Goal: Find specific page/section: Find specific page/section

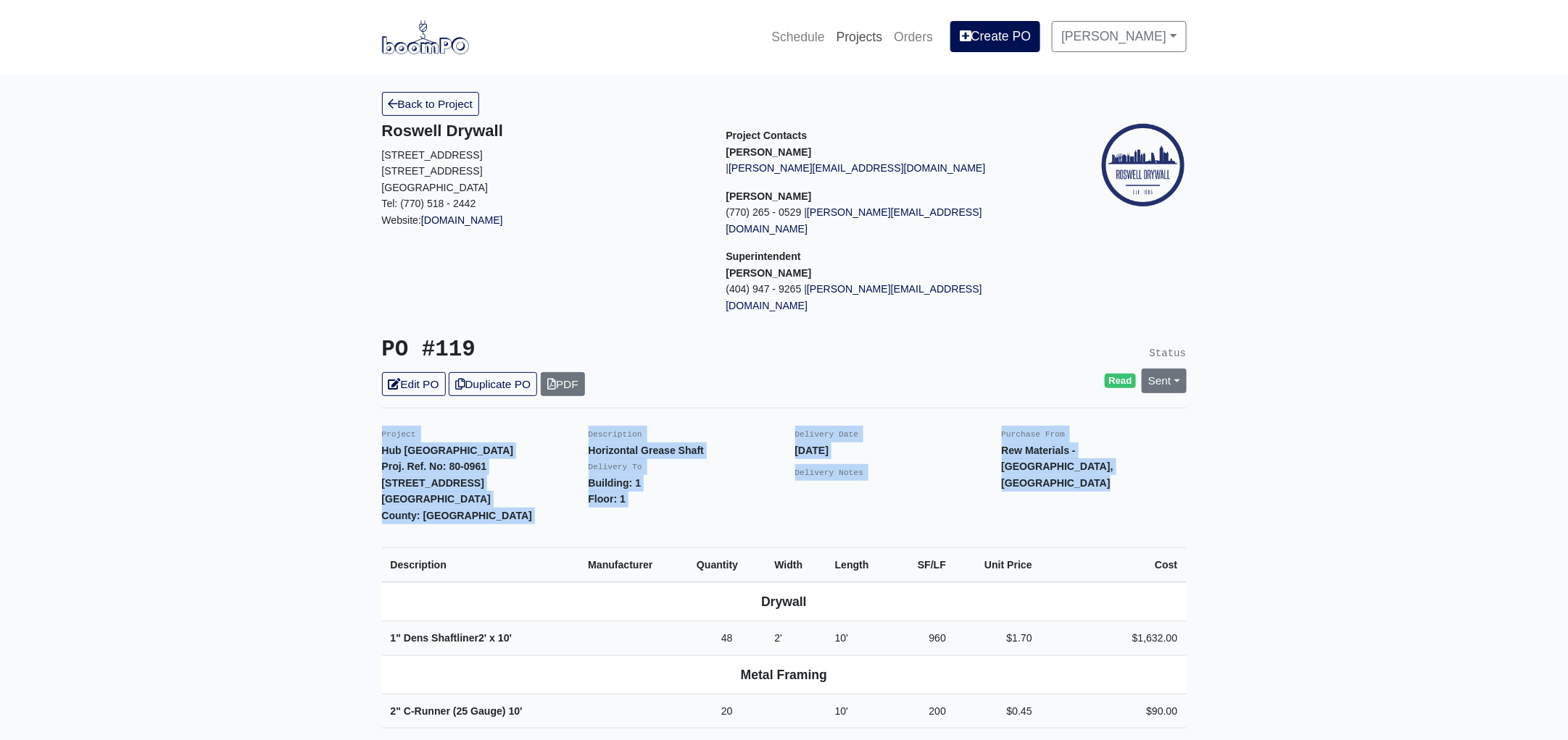
click at [880, 40] on link "Projects" at bounding box center [859, 37] width 58 height 32
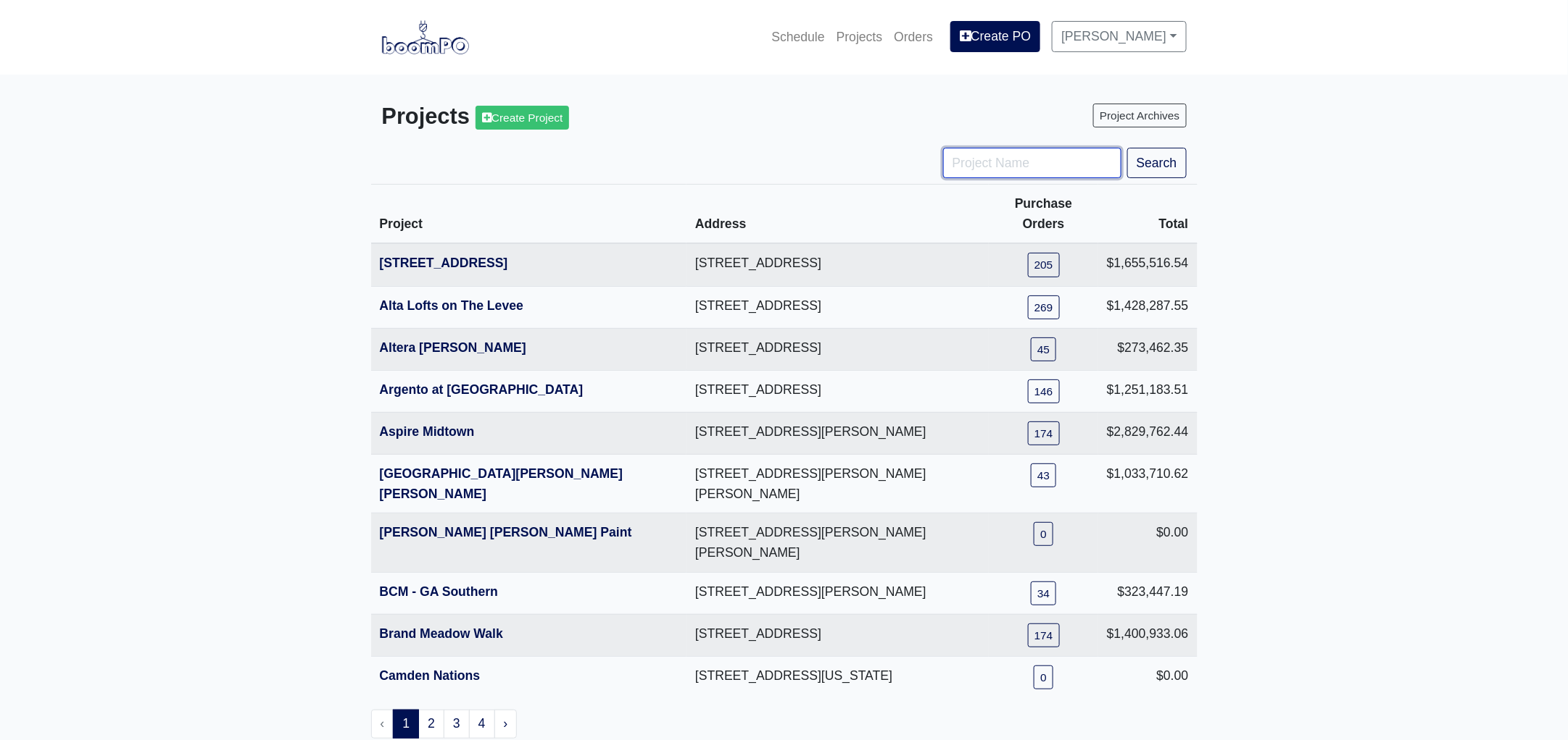
click at [983, 167] on input "Project Name" at bounding box center [1032, 163] width 178 height 31
type input "metro"
click at [1127, 148] on button "Search" at bounding box center [1157, 163] width 59 height 31
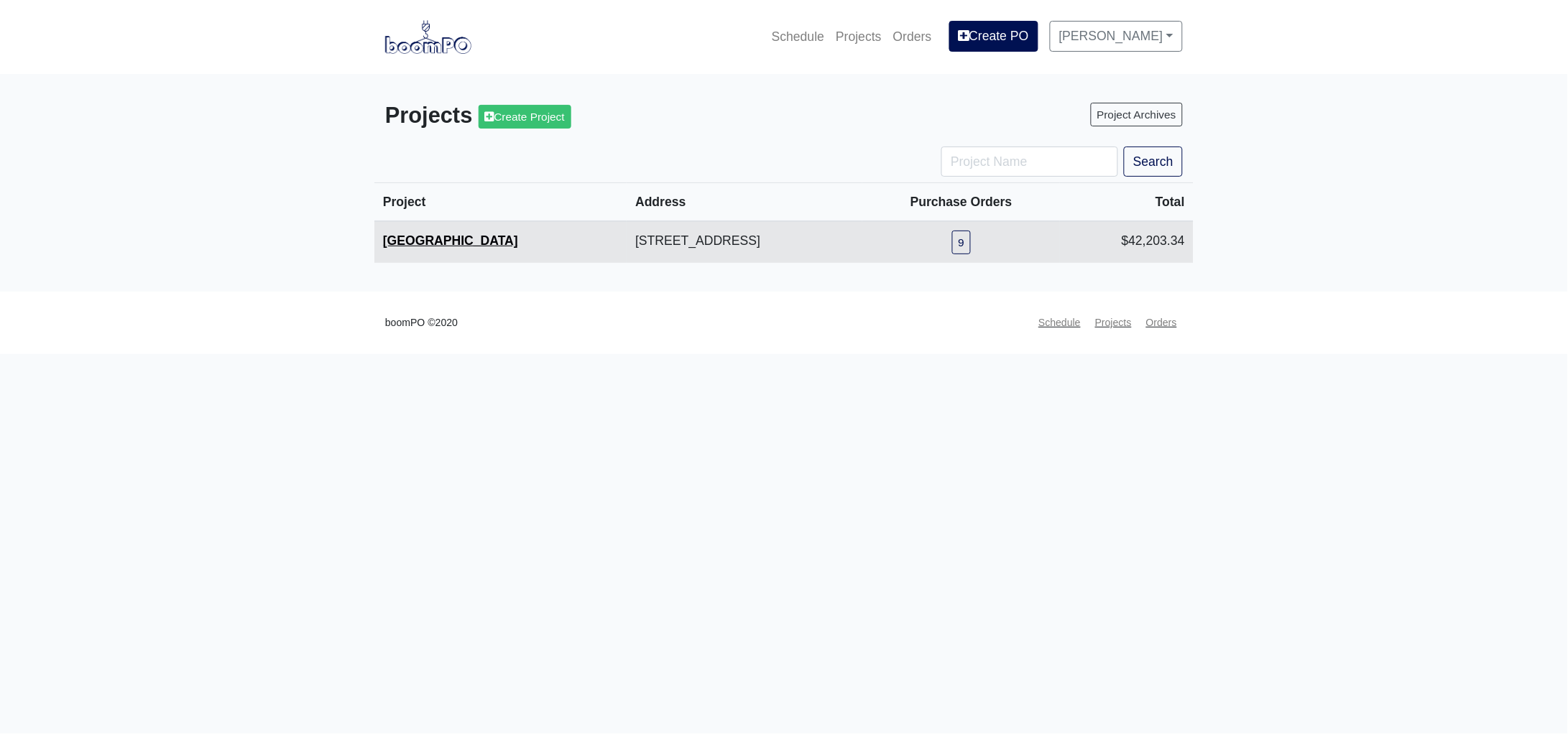
click at [424, 241] on link "[GEOGRAPHIC_DATA]" at bounding box center [451, 240] width 135 height 15
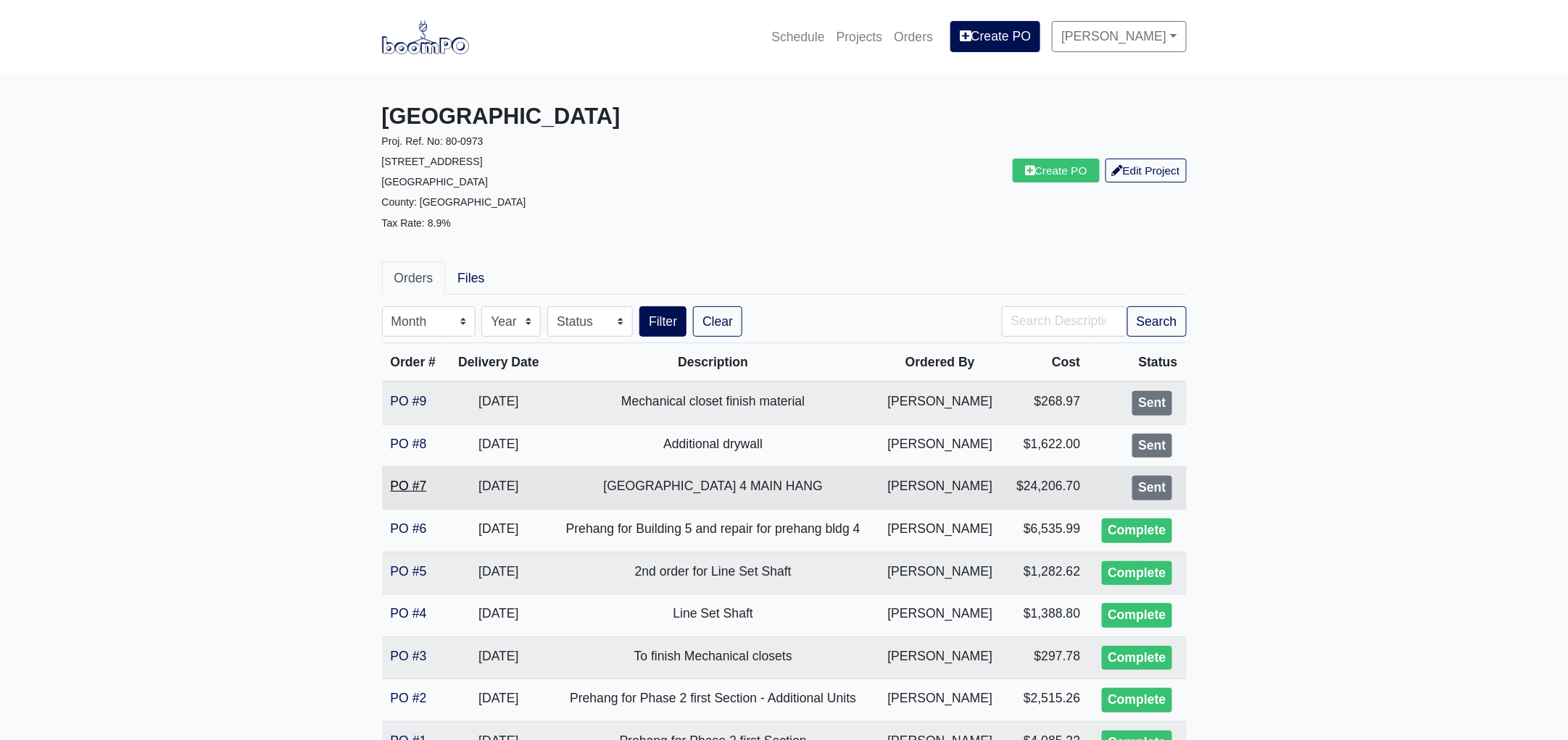
click at [414, 484] on link "PO #7" at bounding box center [408, 486] width 37 height 15
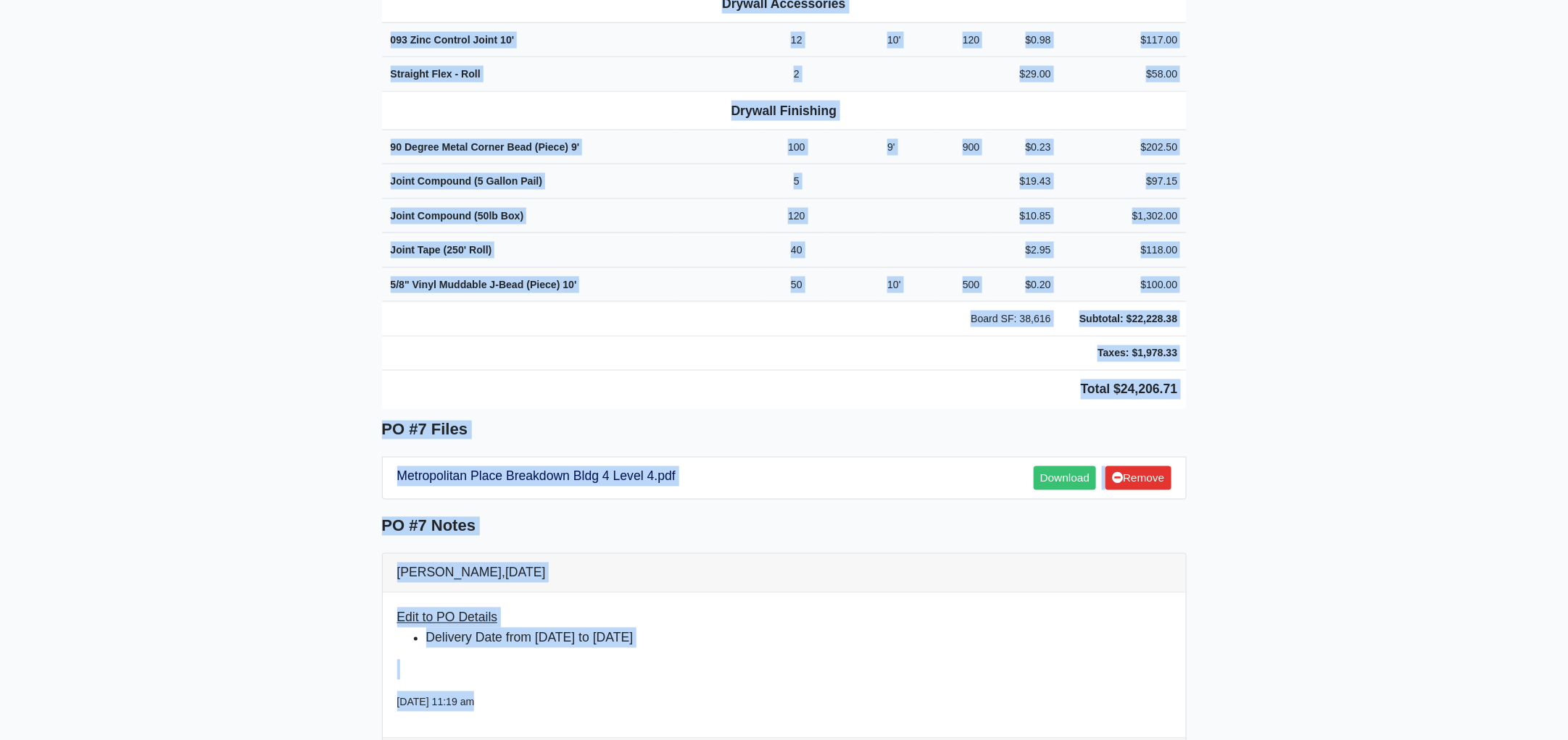
scroll to position [890, 0]
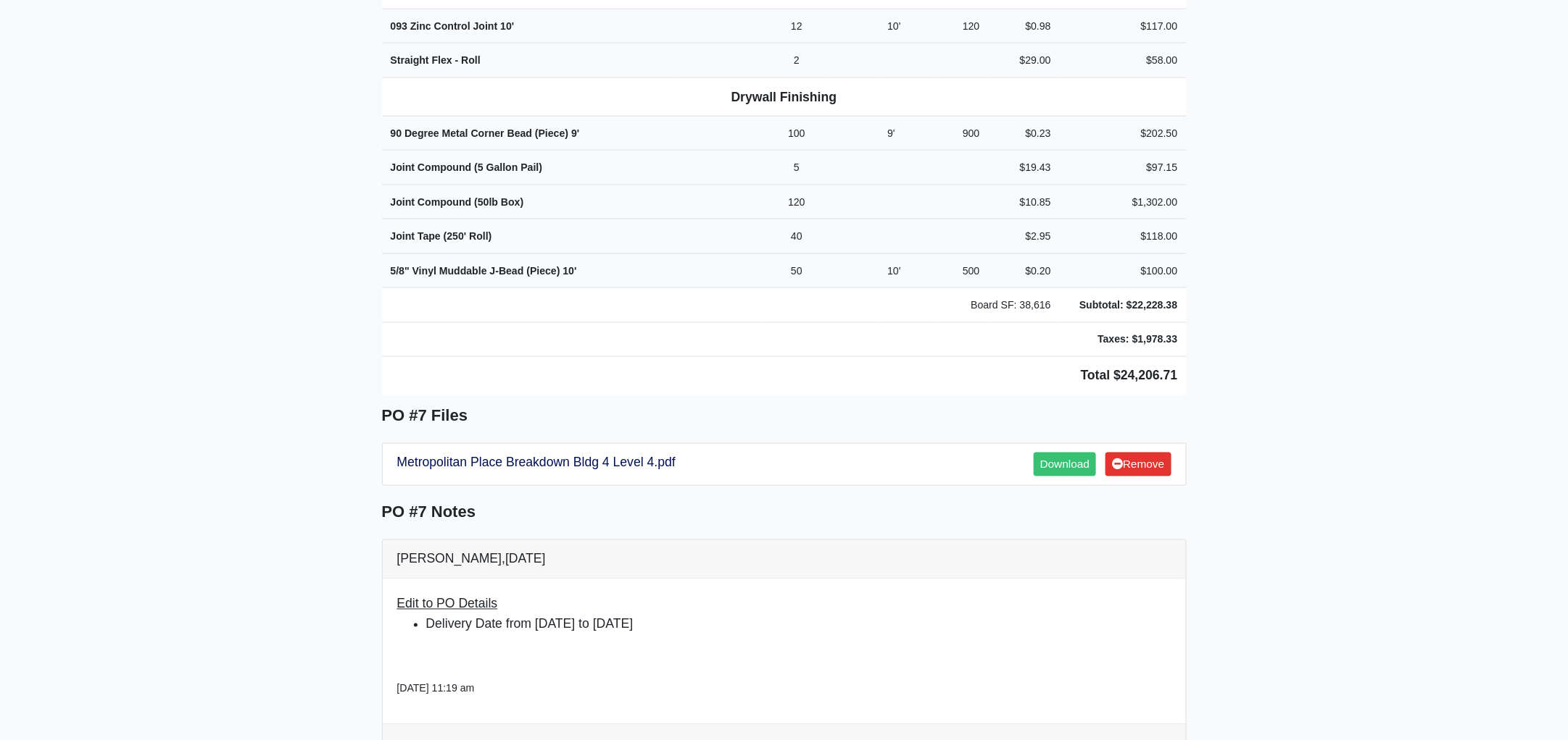
drag, startPoint x: 373, startPoint y: 354, endPoint x: 1224, endPoint y: 343, distance: 851.1
click at [1224, 343] on main "Back to Project Roswell Drywall 7000 Peachtree Dunwoody Rd NE Building 5, Suite…" at bounding box center [784, 268] width 1568 height 2166
copy div "Project Metropolitan Place Proj. Ref. No: 80-0973 2333 Metropolitan Parkway SW …"
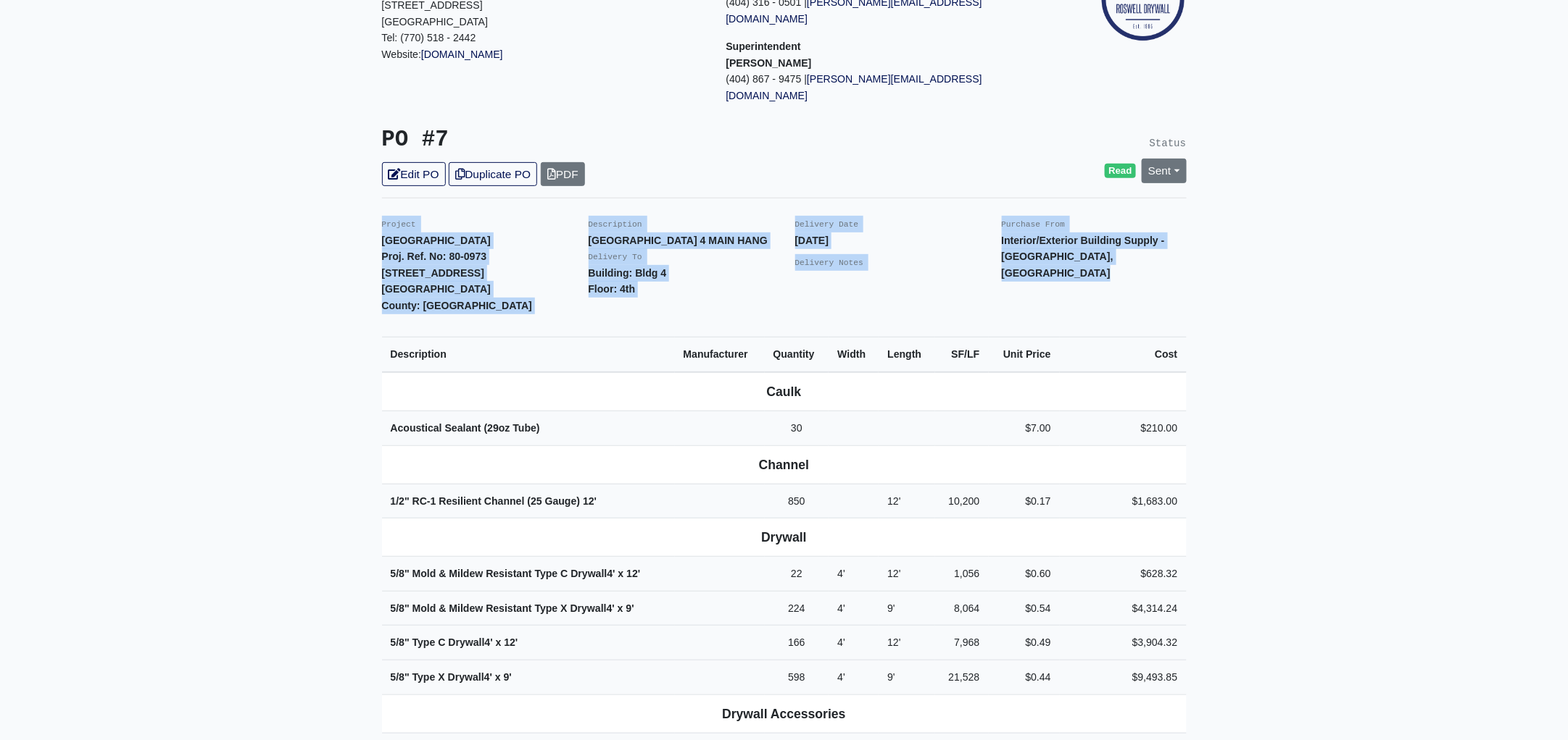
scroll to position [0, 0]
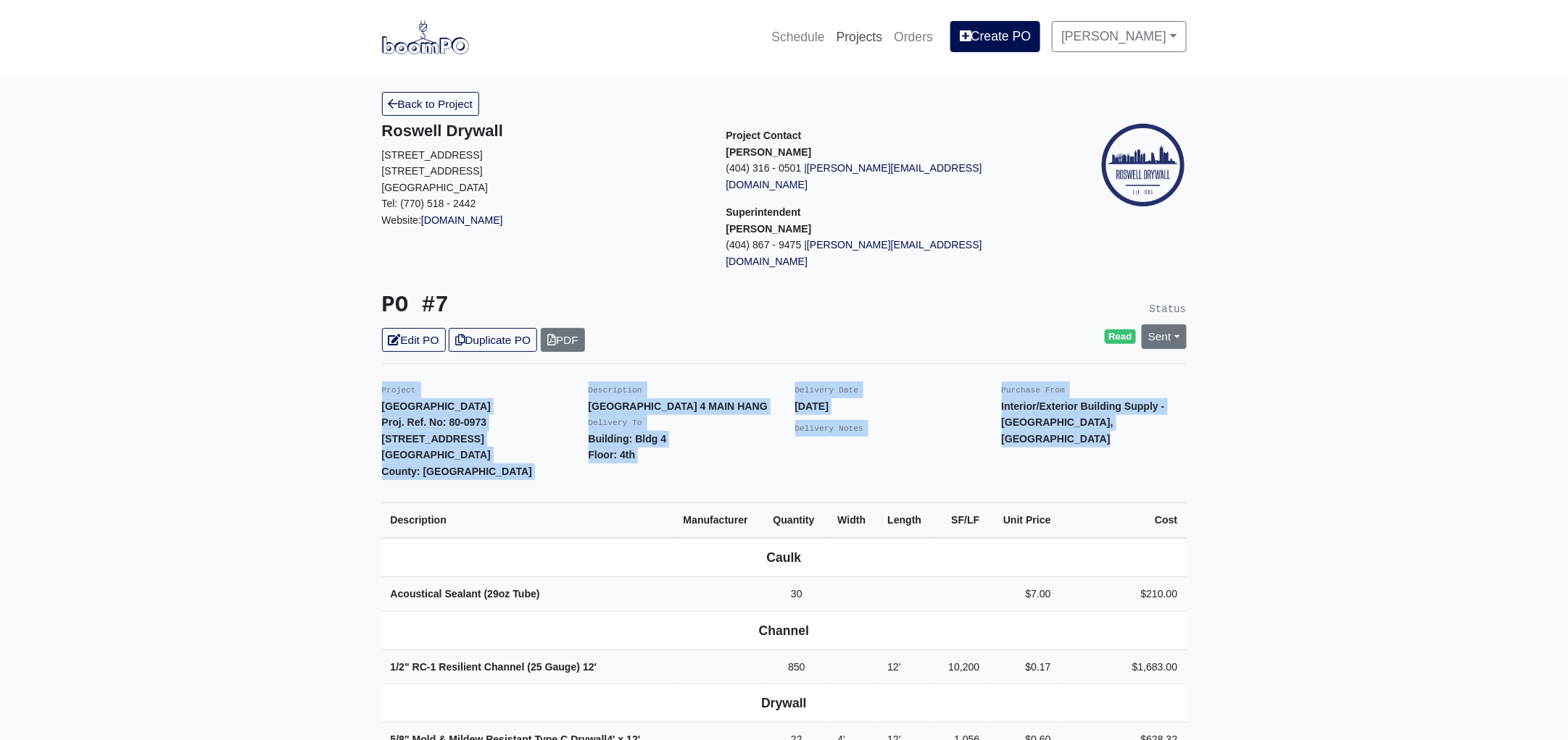
click at [859, 29] on link "Projects" at bounding box center [859, 37] width 58 height 32
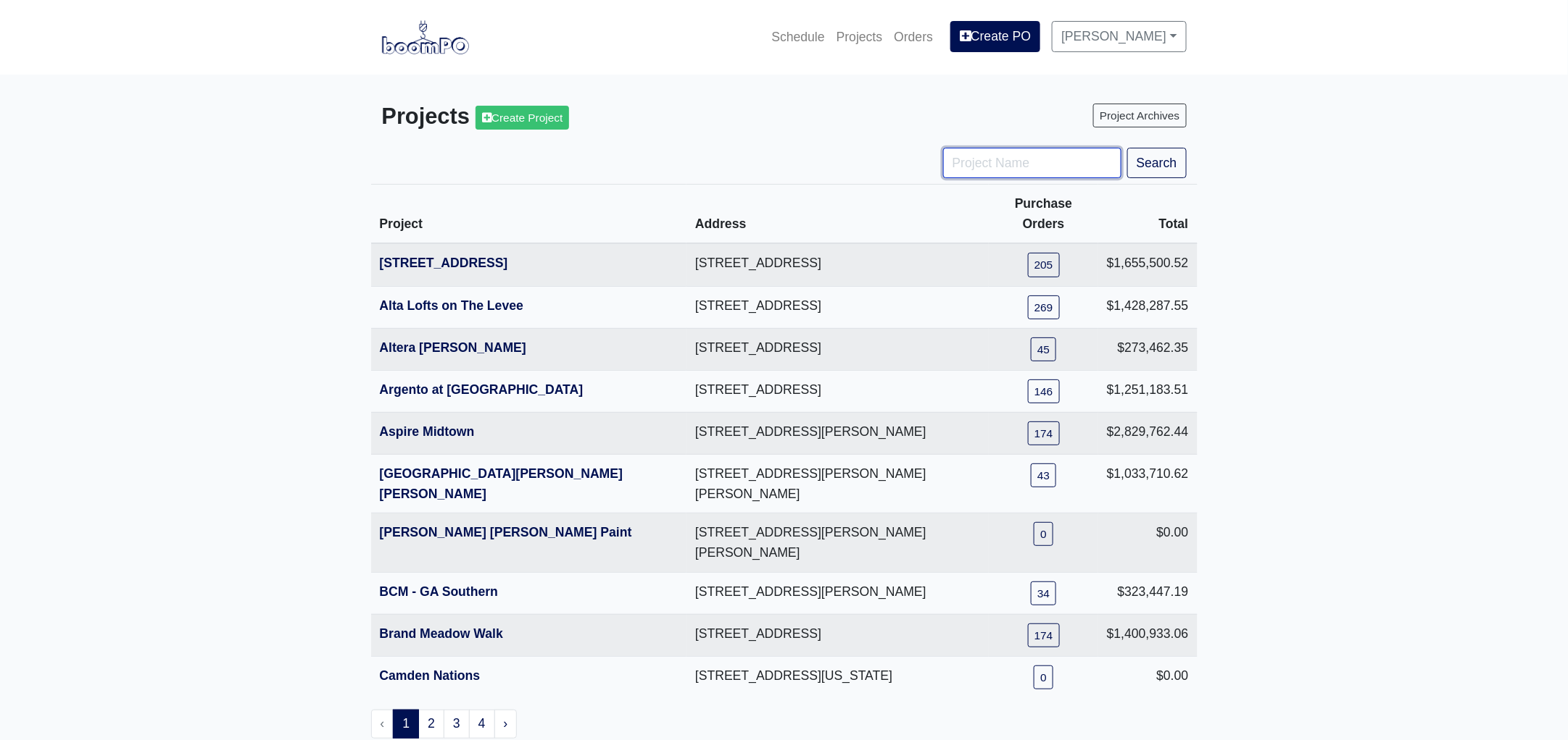
click at [982, 167] on input "Project Name" at bounding box center [1032, 163] width 178 height 31
type input "dist"
click at [1127, 148] on button "Search" at bounding box center [1157, 163] width 59 height 31
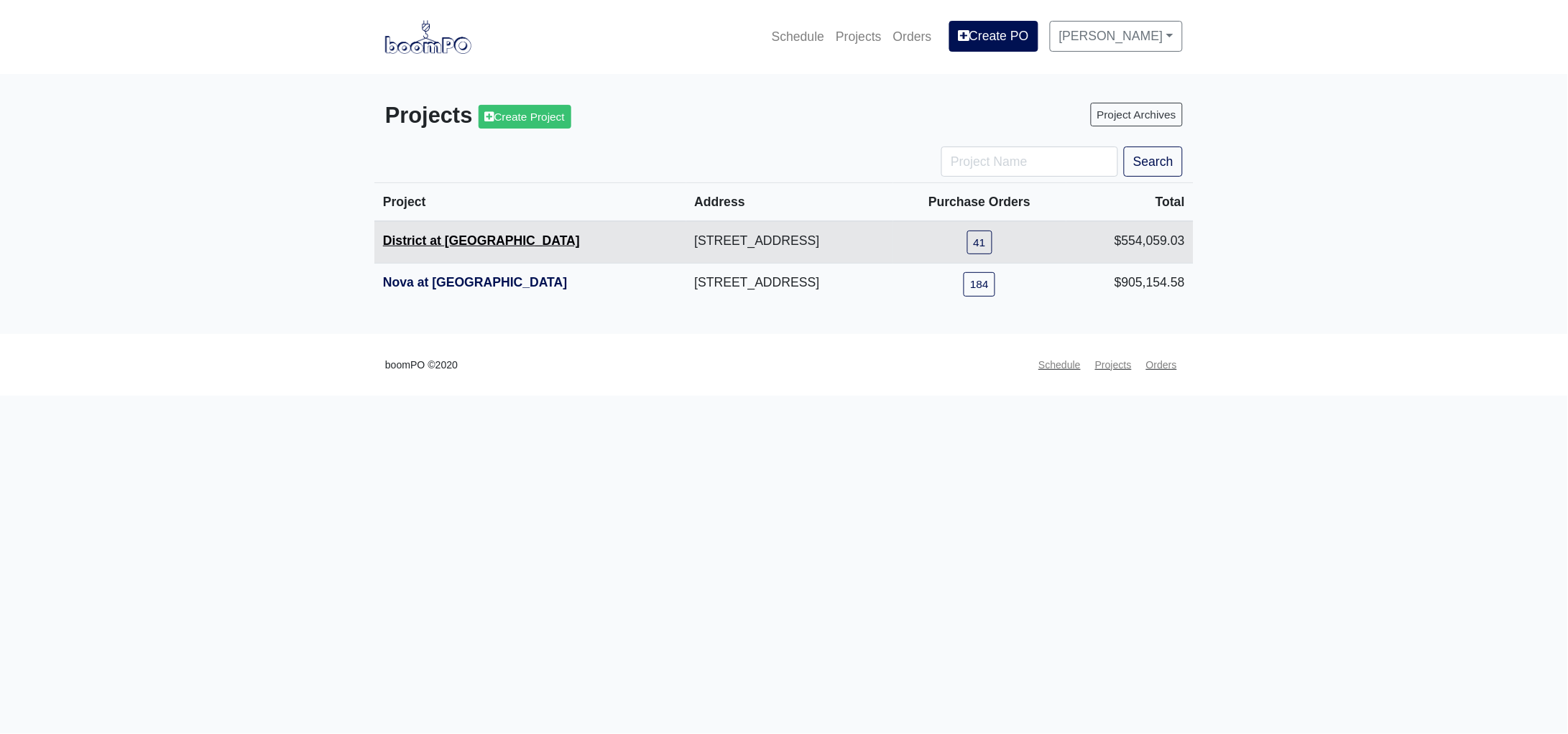
click at [442, 243] on link "District at [GEOGRAPHIC_DATA]" at bounding box center [481, 240] width 197 height 15
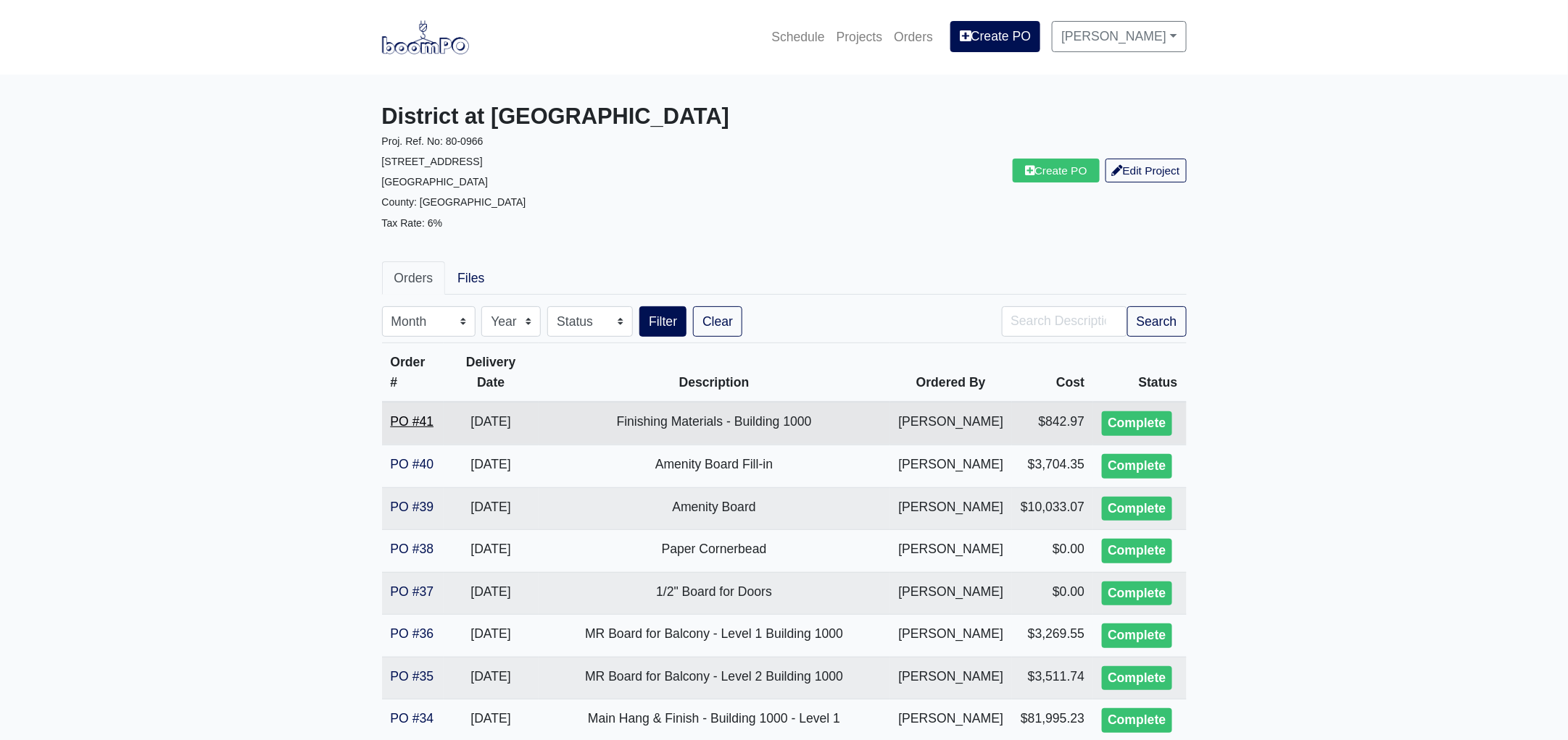
click at [427, 421] on link "PO #41" at bounding box center [412, 421] width 44 height 15
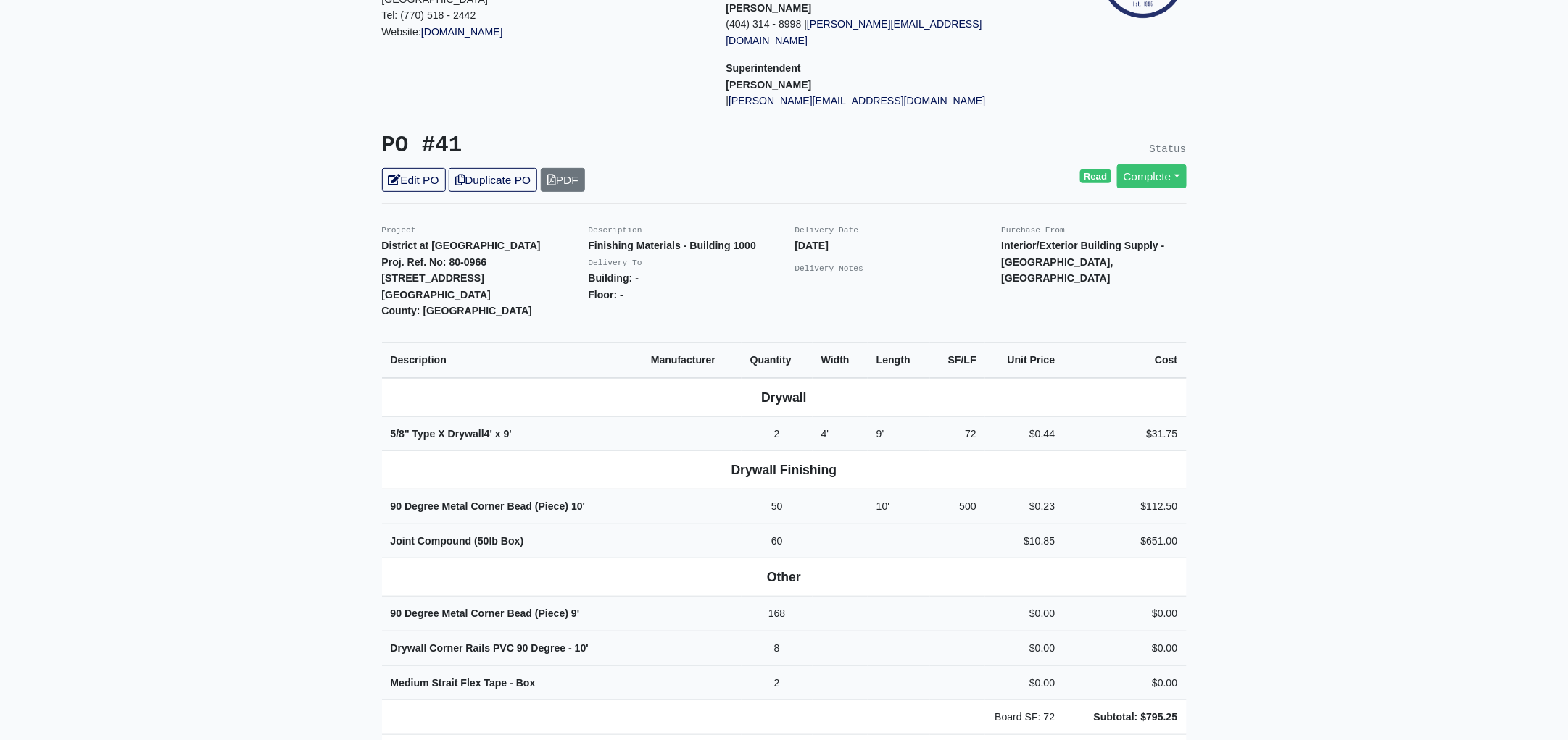
scroll to position [271, 0]
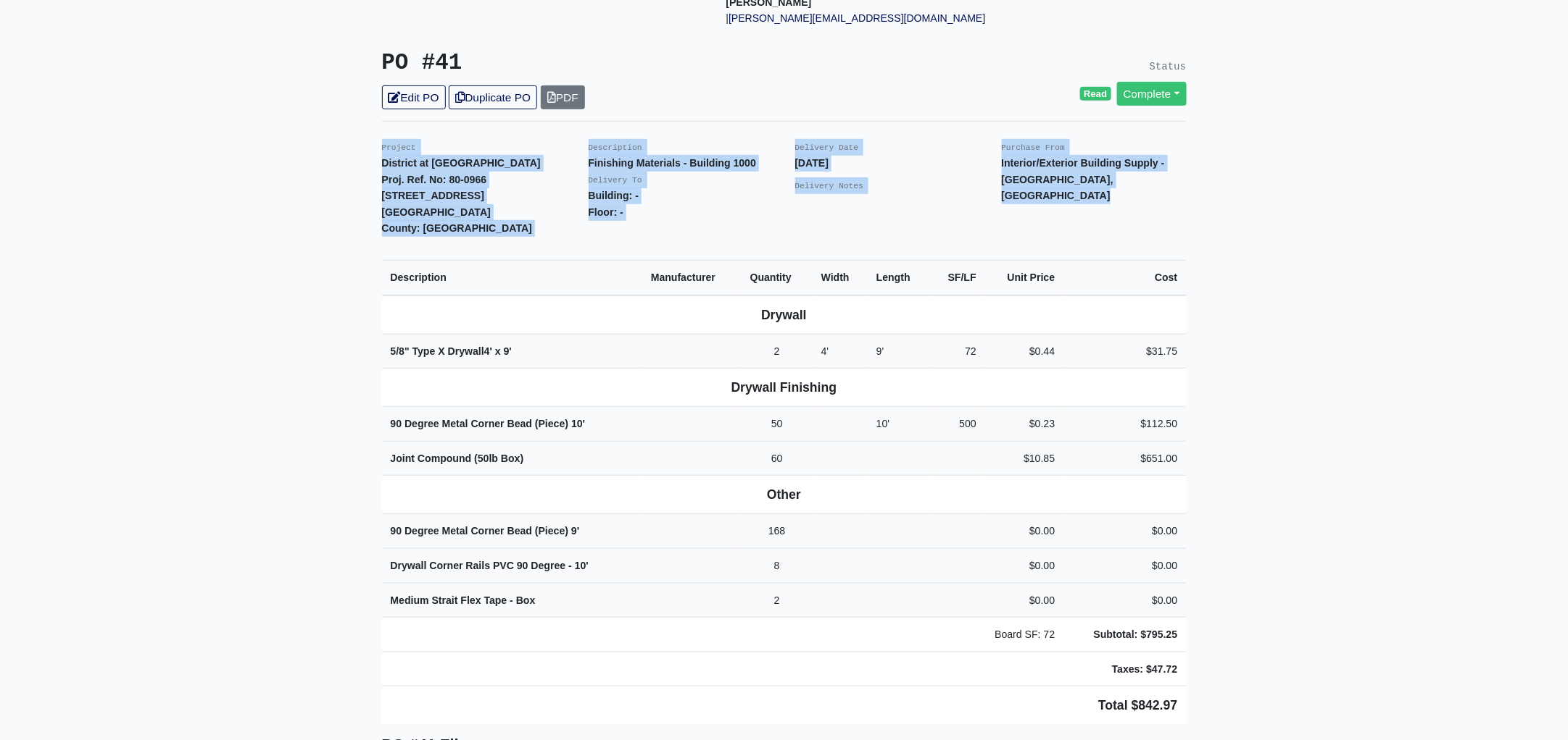
drag, startPoint x: 380, startPoint y: 129, endPoint x: 1247, endPoint y: 658, distance: 1015.6
click at [1247, 658] on main "Back to Project Roswell Drywall [STREET_ADDRESS] Tel: (770) 518 - 2442 Website:…" at bounding box center [784, 620] width 1568 height 1635
copy div "Project District at [GEOGRAPHIC_DATA]. Ref. No: 80-0966 [STREET_ADDRESS]: [GEOG…"
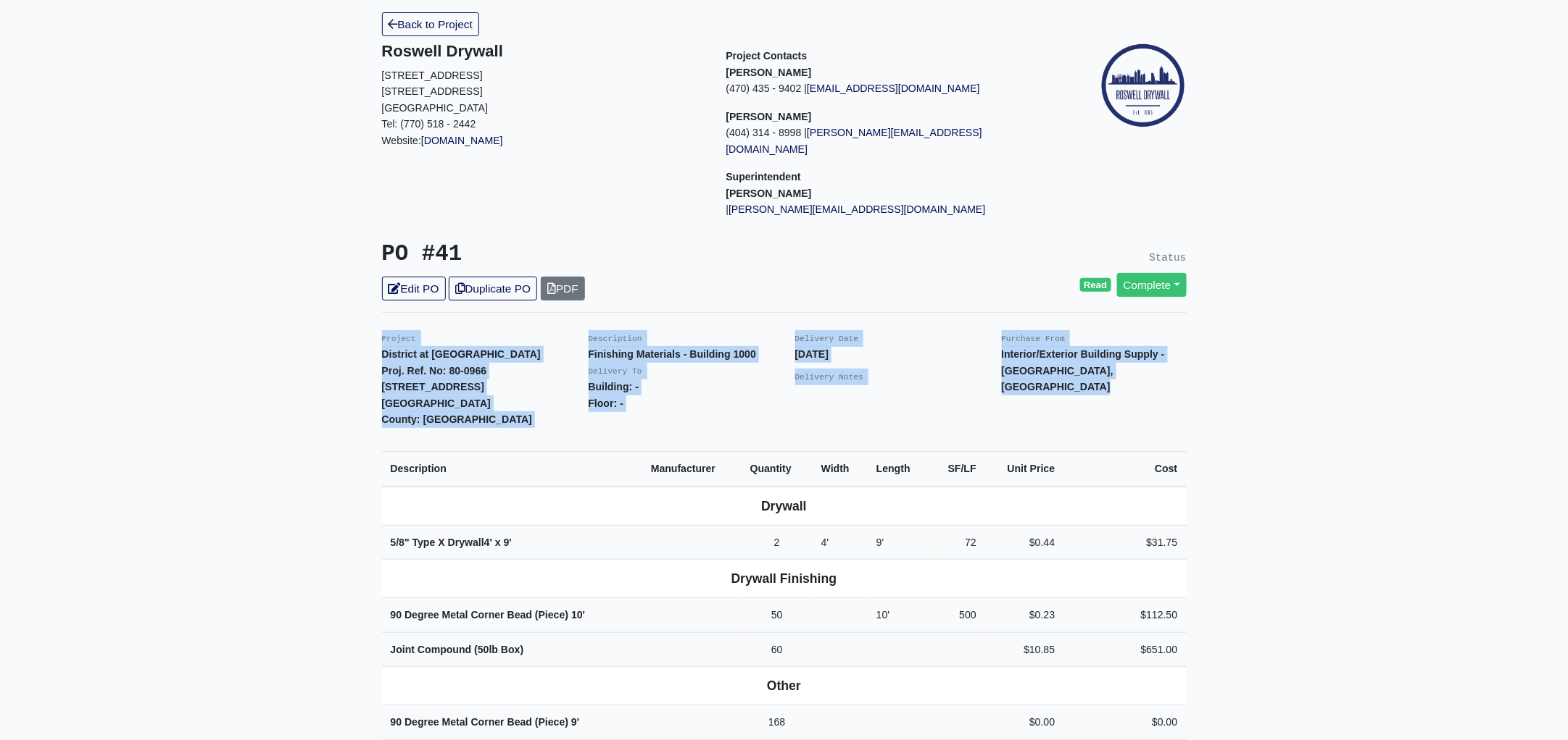
scroll to position [0, 0]
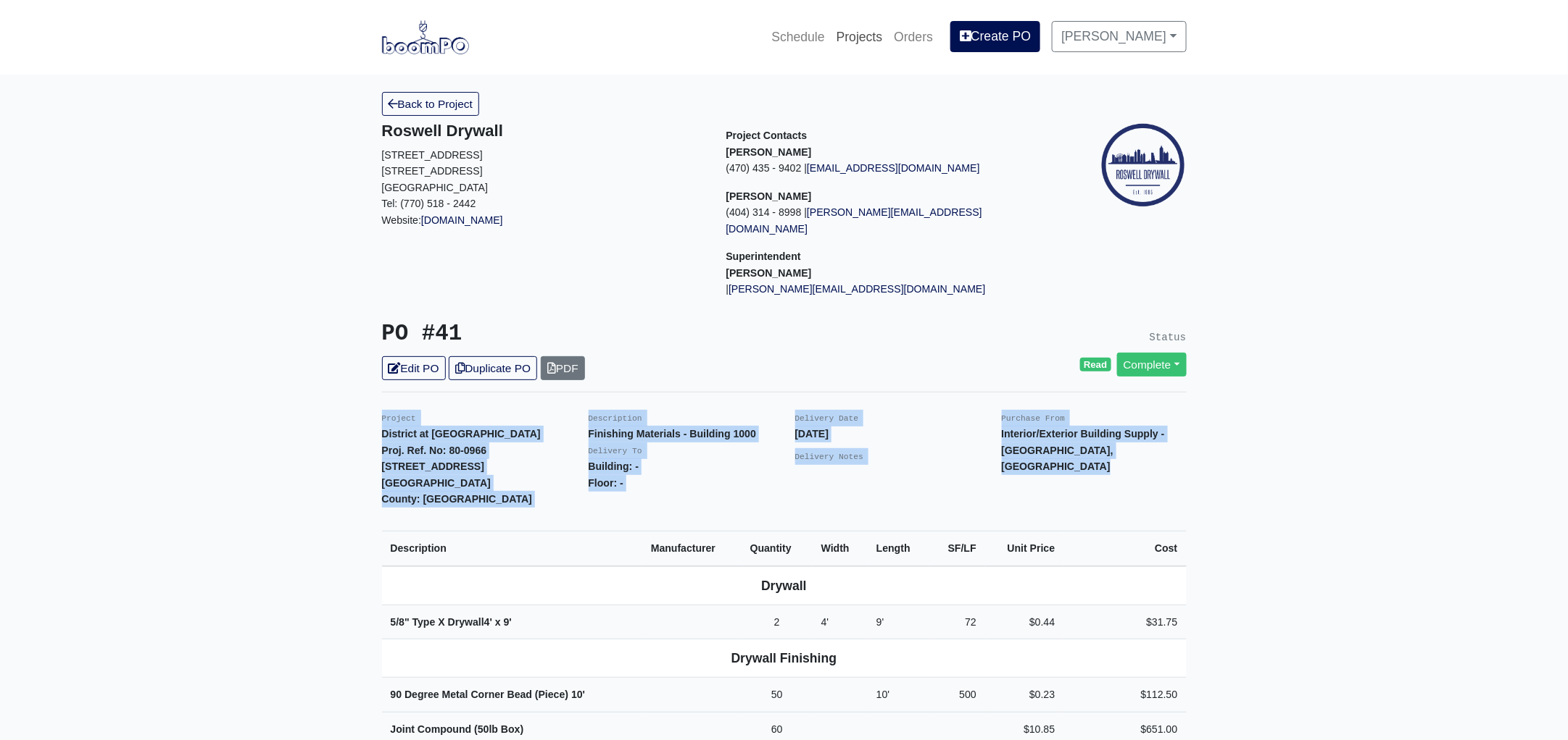
click at [878, 32] on link "Projects" at bounding box center [859, 37] width 58 height 32
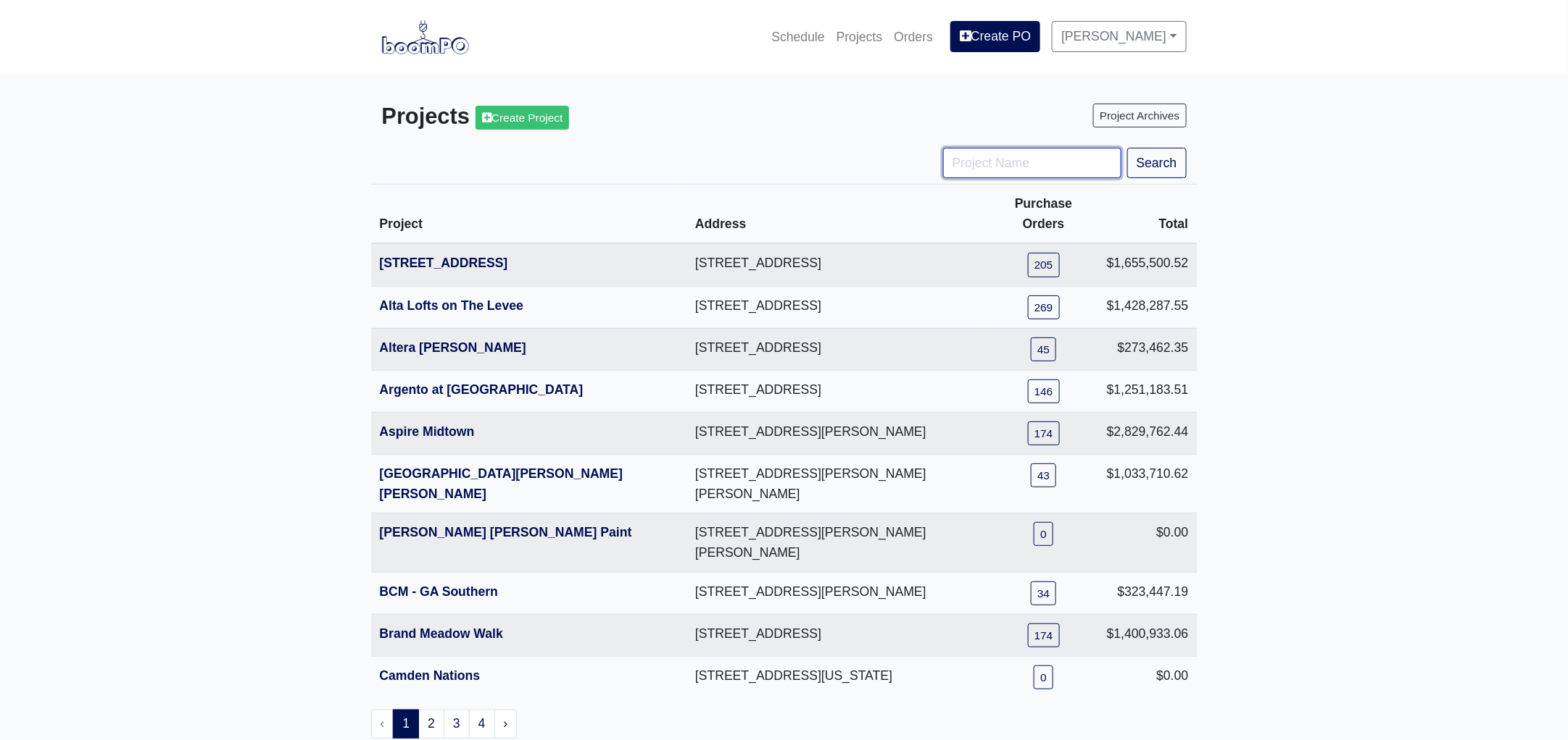
click at [1016, 162] on input "Project Name" at bounding box center [1032, 163] width 178 height 31
type input "metro"
click at [1127, 148] on button "Search" at bounding box center [1157, 163] width 59 height 31
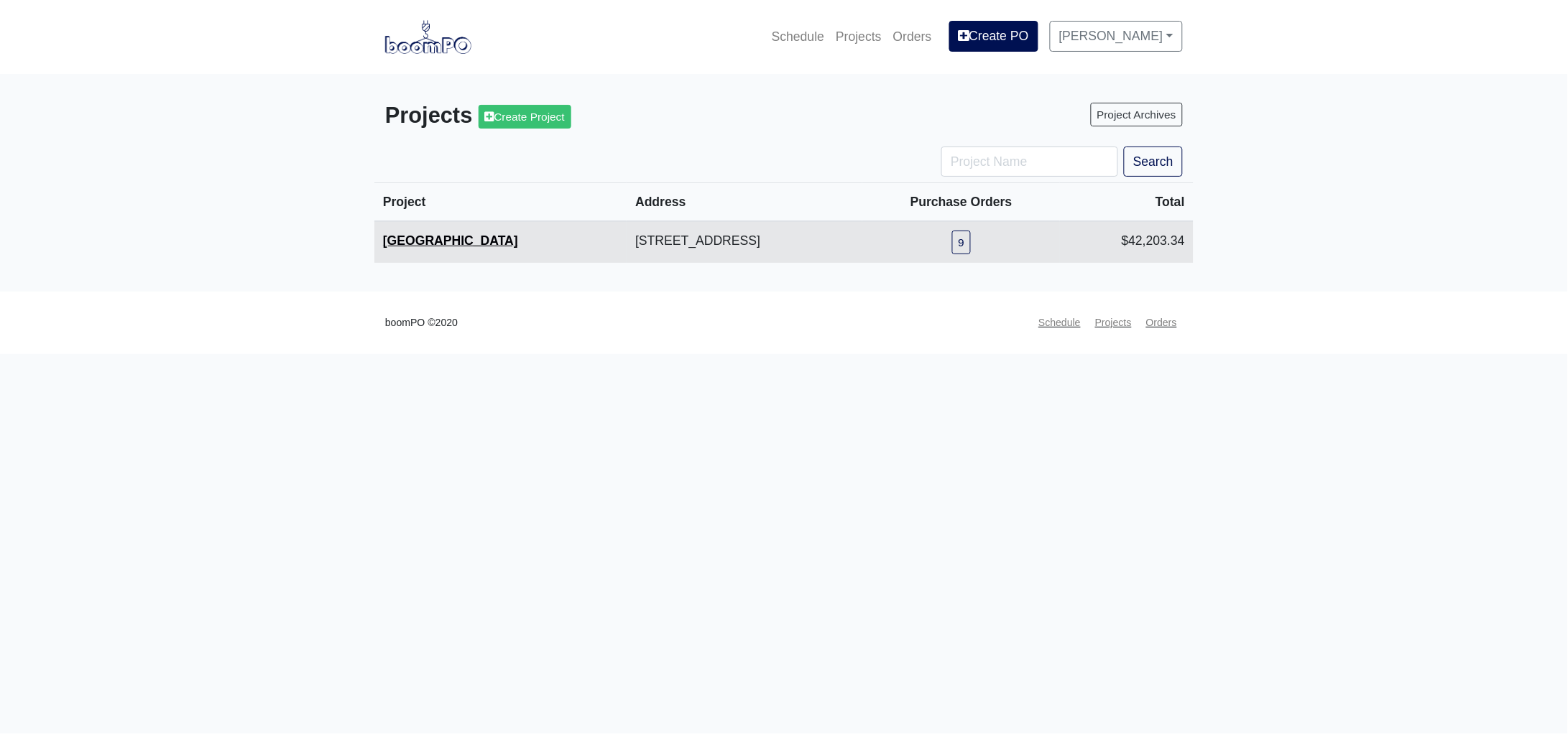
click at [422, 237] on link "[GEOGRAPHIC_DATA]" at bounding box center [451, 240] width 135 height 15
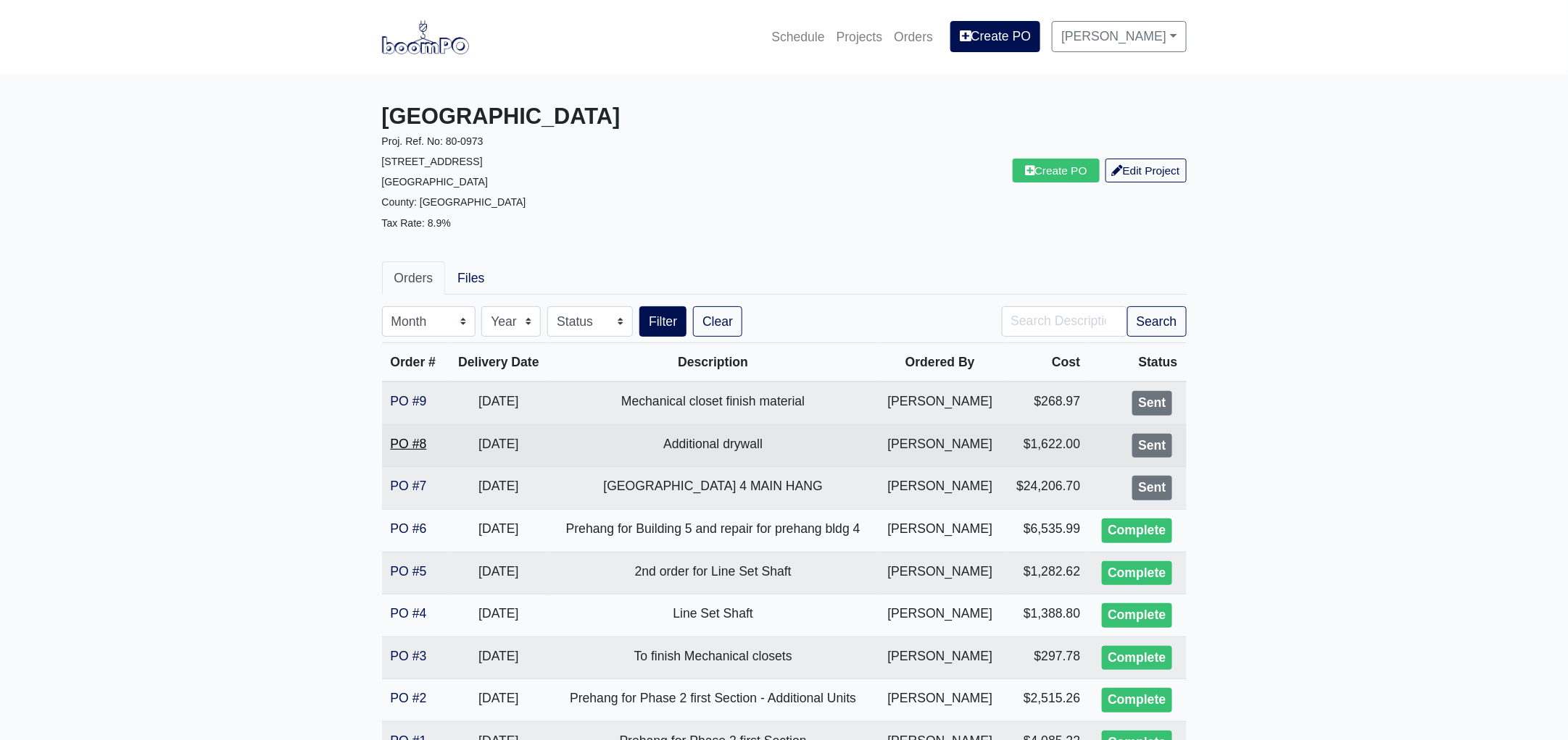
click at [408, 440] on link "PO #8" at bounding box center [408, 444] width 37 height 15
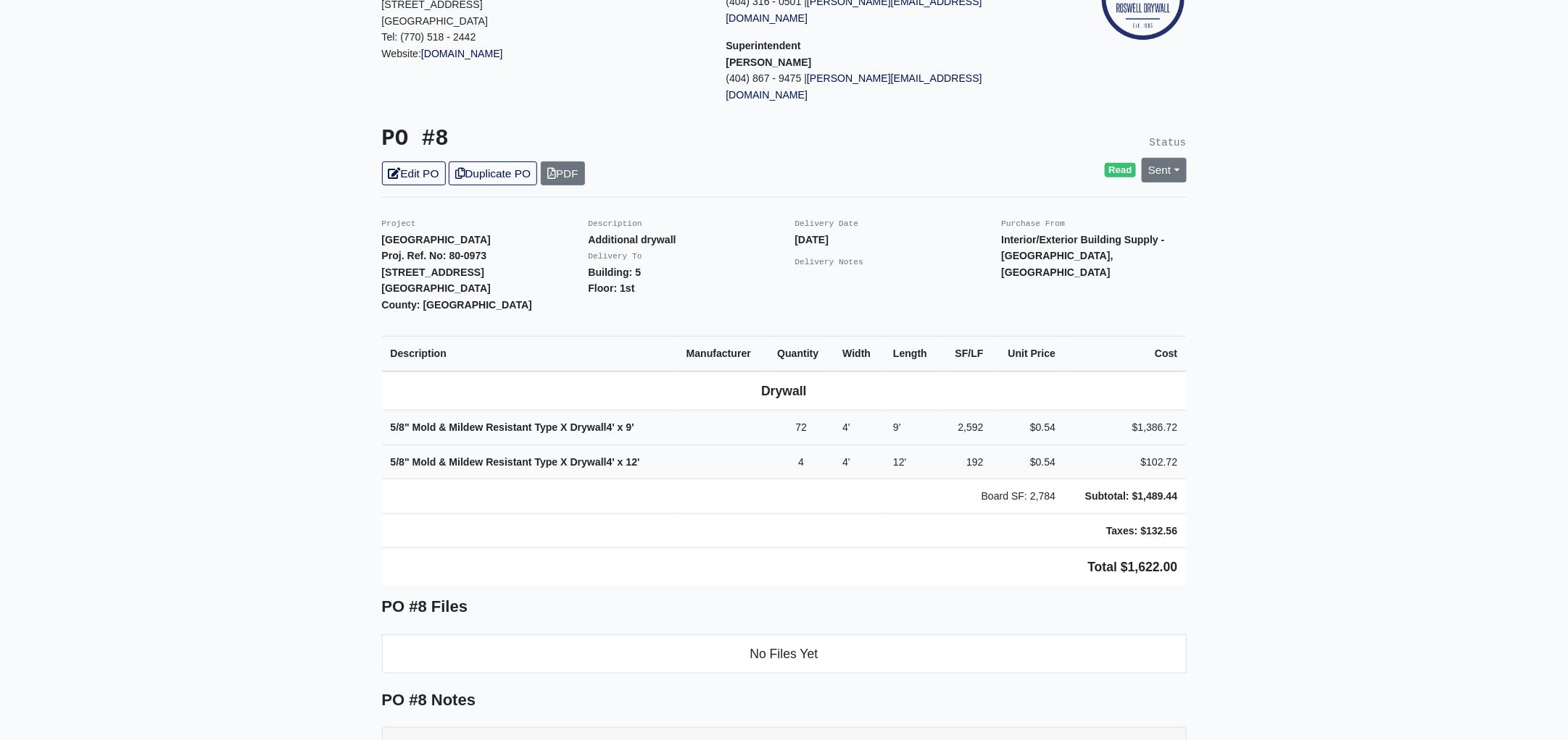
scroll to position [181, 0]
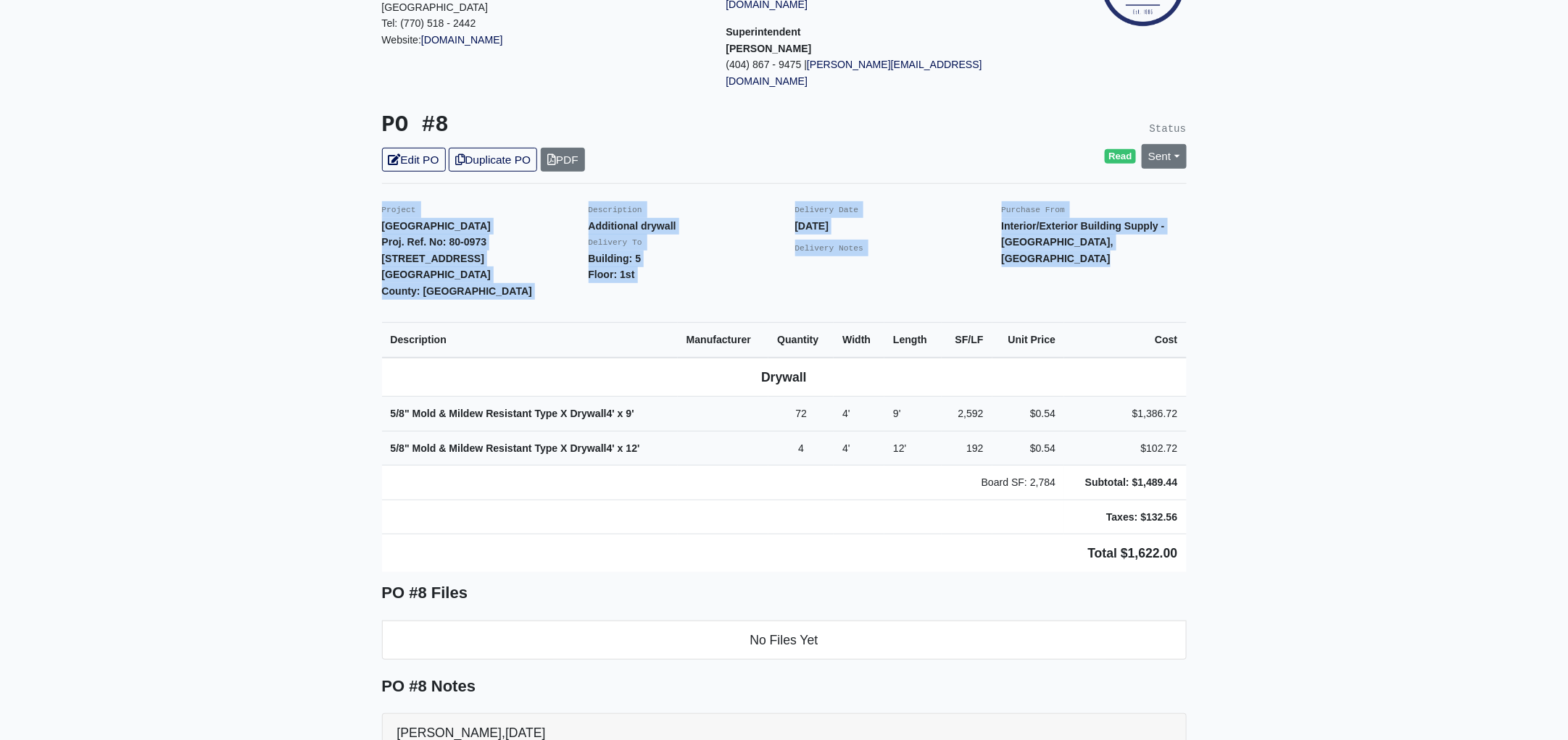
drag, startPoint x: 375, startPoint y: 177, endPoint x: 1248, endPoint y: 488, distance: 926.7
click at [1248, 488] on main "Back to Project Roswell Drywall 7000 Peachtree Dunwoody Rd NE Building 5, Suite…" at bounding box center [784, 599] width 1568 height 1409
copy div "Project Metropolitan Place Proj. Ref. No: 80-0973 2333 Metropolitan Parkway SW …"
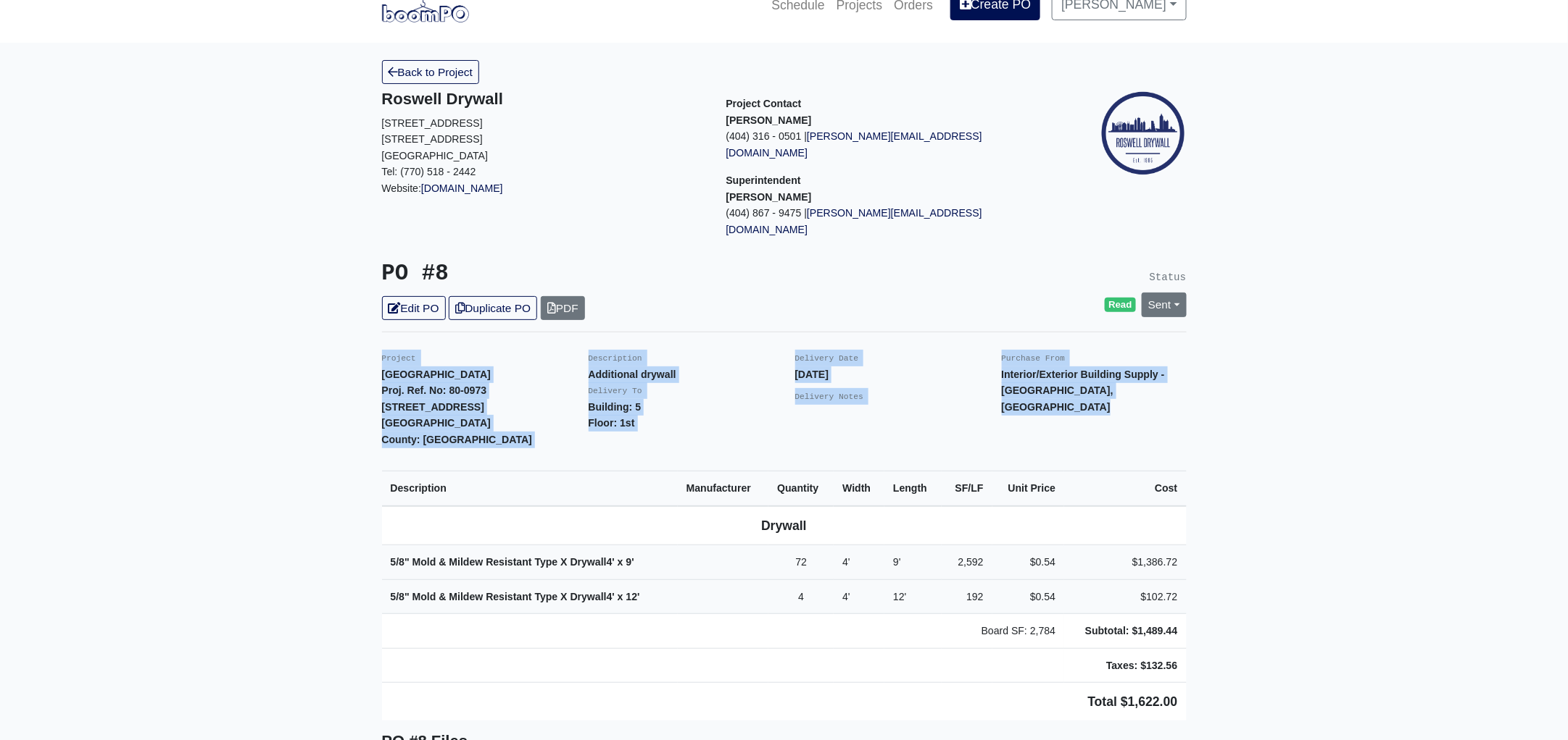
scroll to position [0, 0]
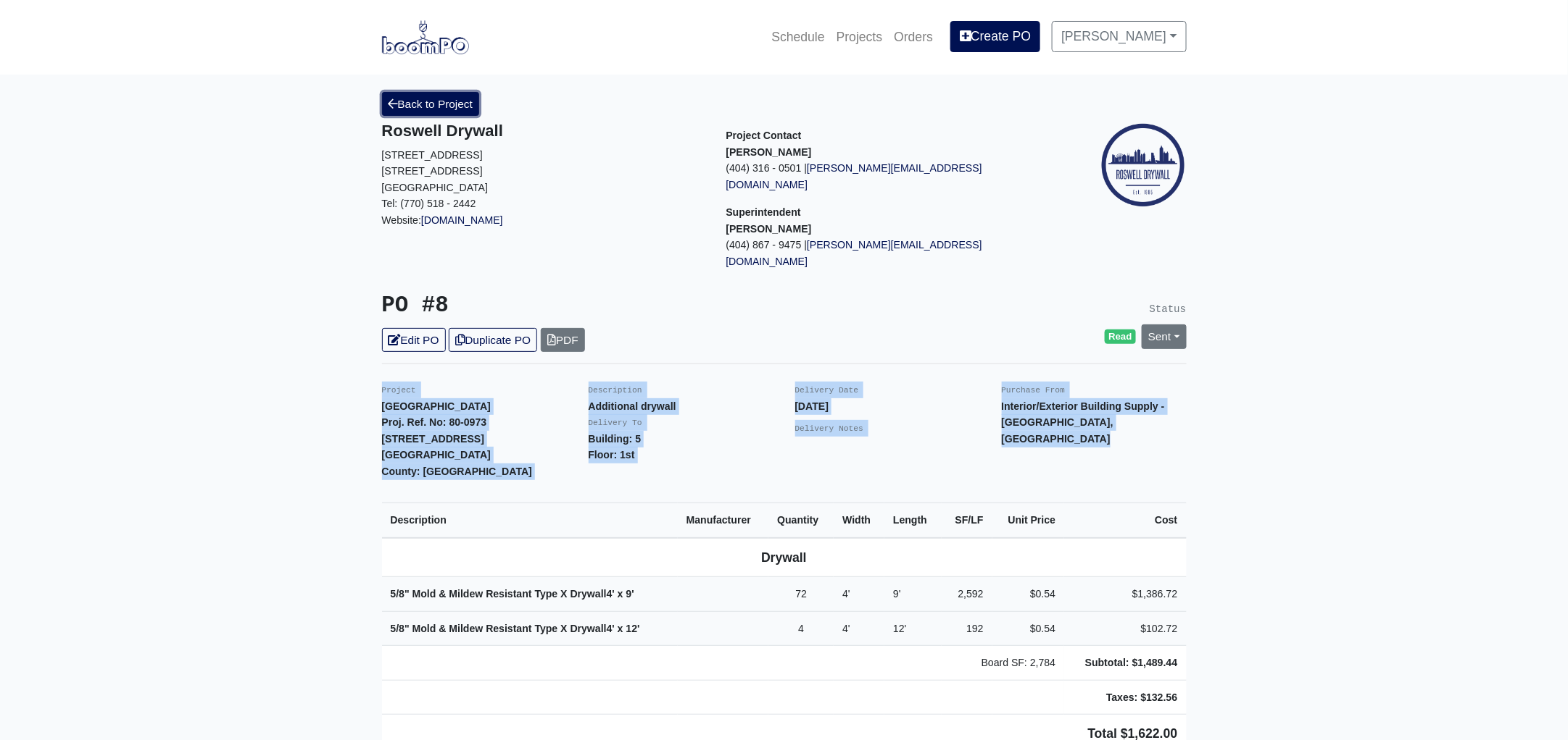
click at [446, 107] on link "Back to Project" at bounding box center [430, 104] width 98 height 24
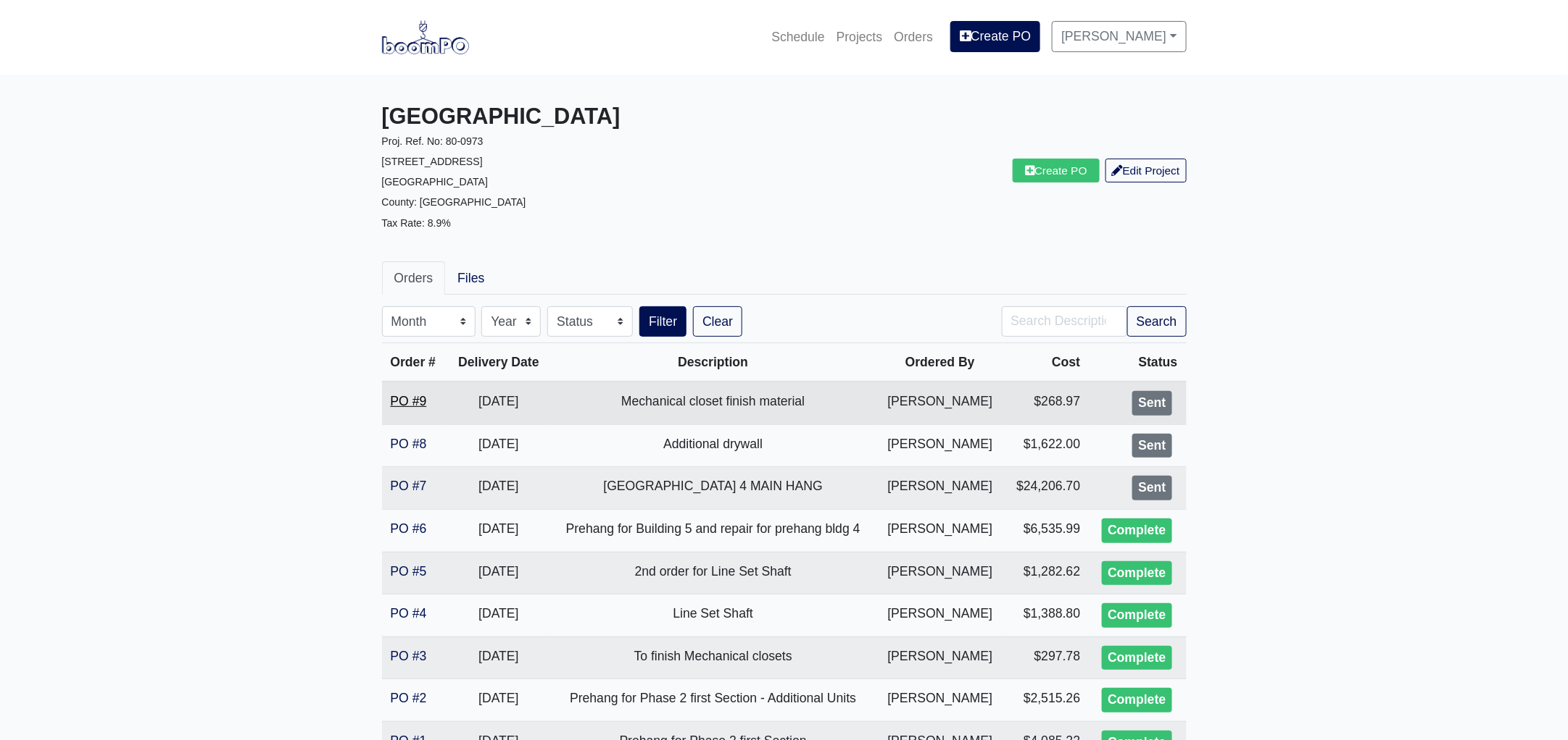
click at [411, 397] on link "PO #9" at bounding box center [408, 401] width 37 height 15
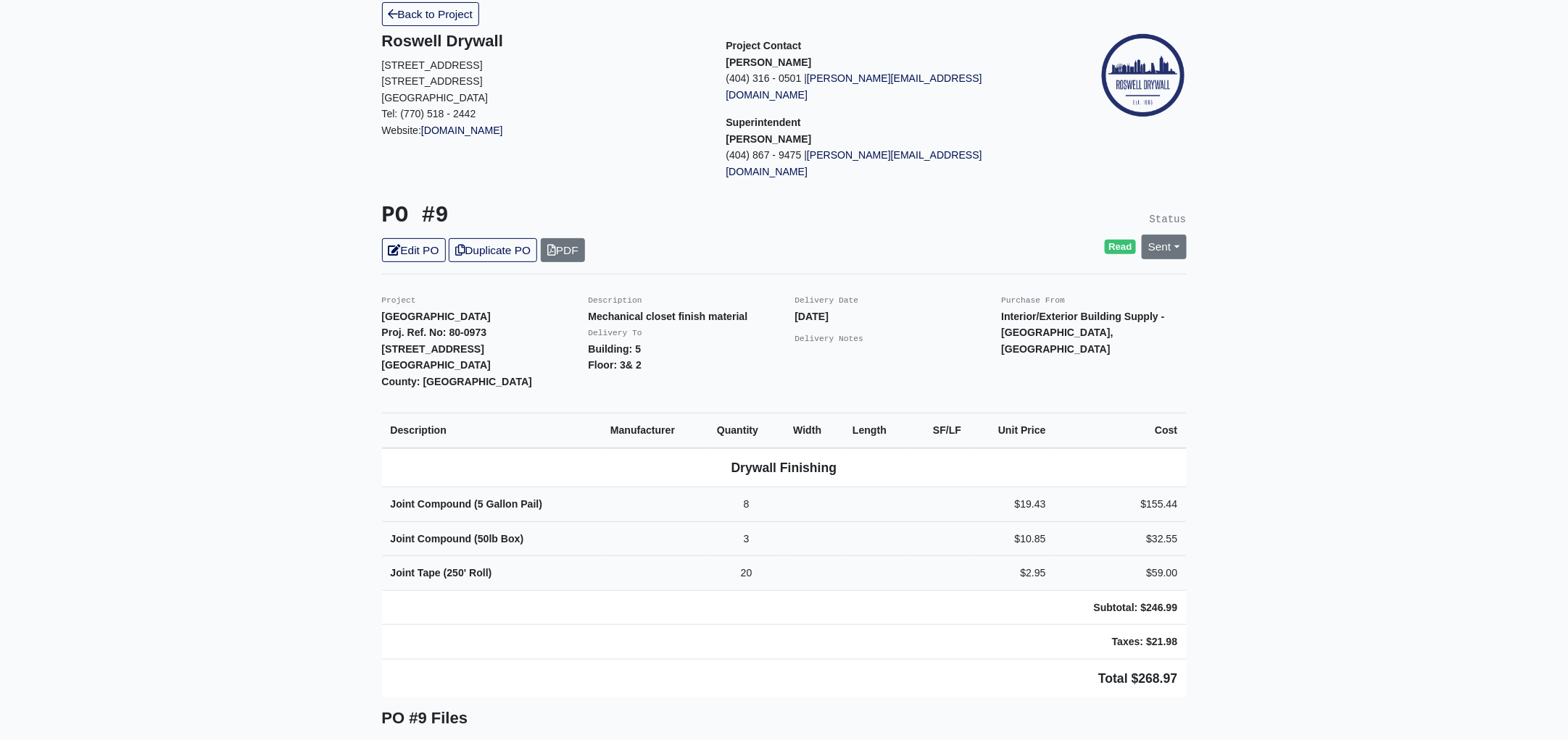
scroll to position [271, 0]
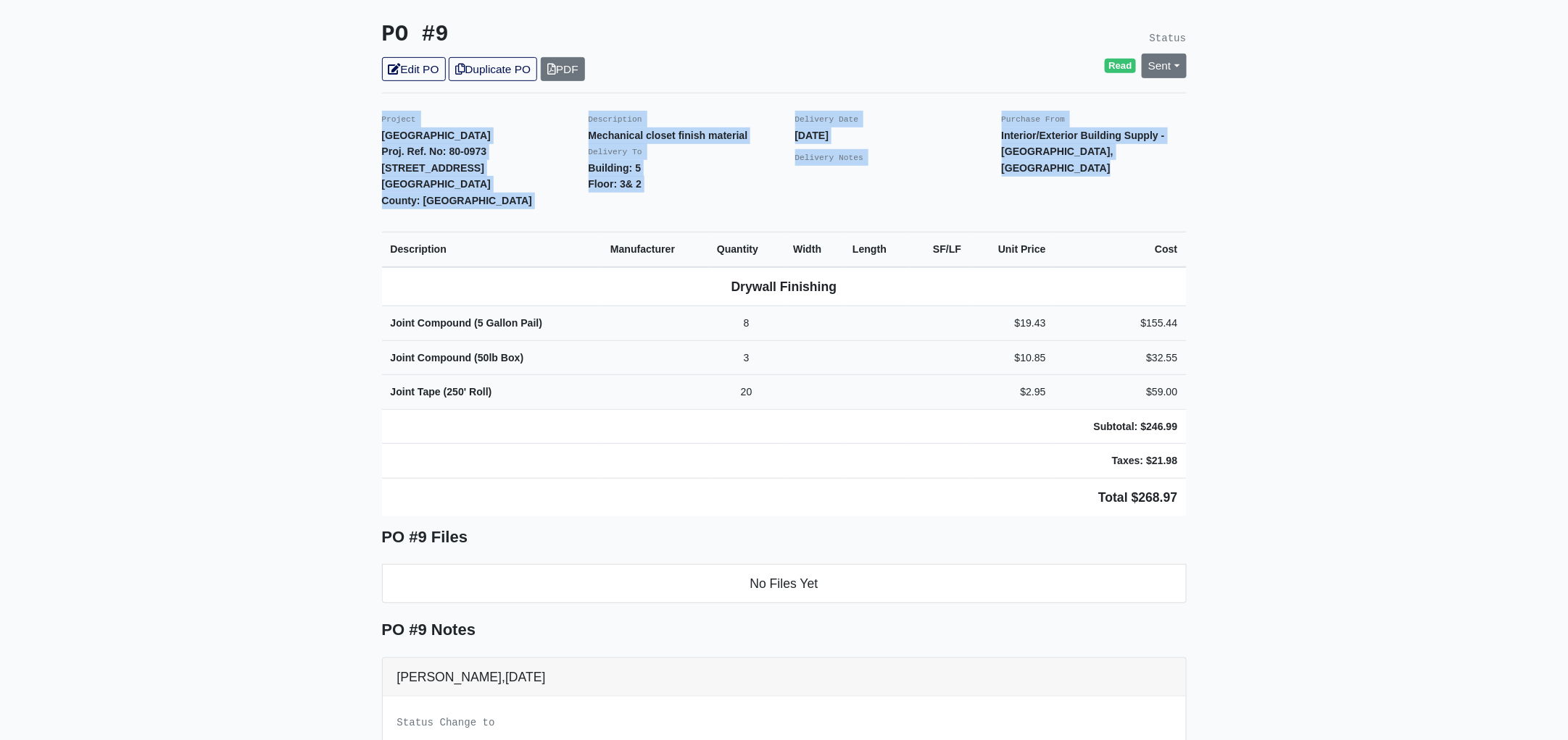
drag, startPoint x: 374, startPoint y: 81, endPoint x: 1201, endPoint y: 452, distance: 906.4
click at [1201, 452] on main "Back to Project Roswell Drywall [STREET_ADDRESS] Tel: (770) 518 - 2442 Website:…" at bounding box center [784, 421] width 1568 height 1235
copy div "Project Metropolitan Place Proj. Ref. No: 80-0973 [STREET_ADDRESS]: [GEOGRAPHIC…"
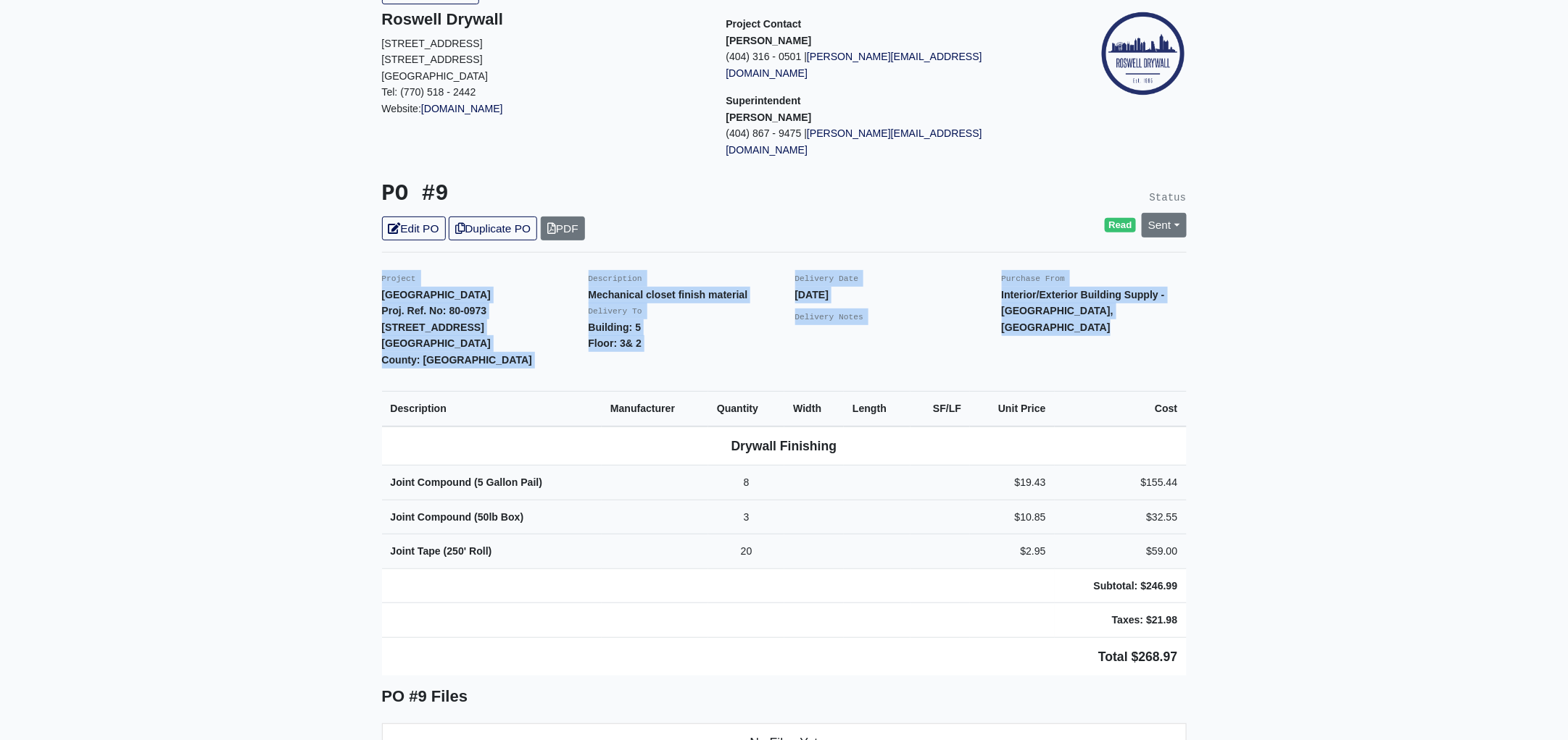
scroll to position [0, 0]
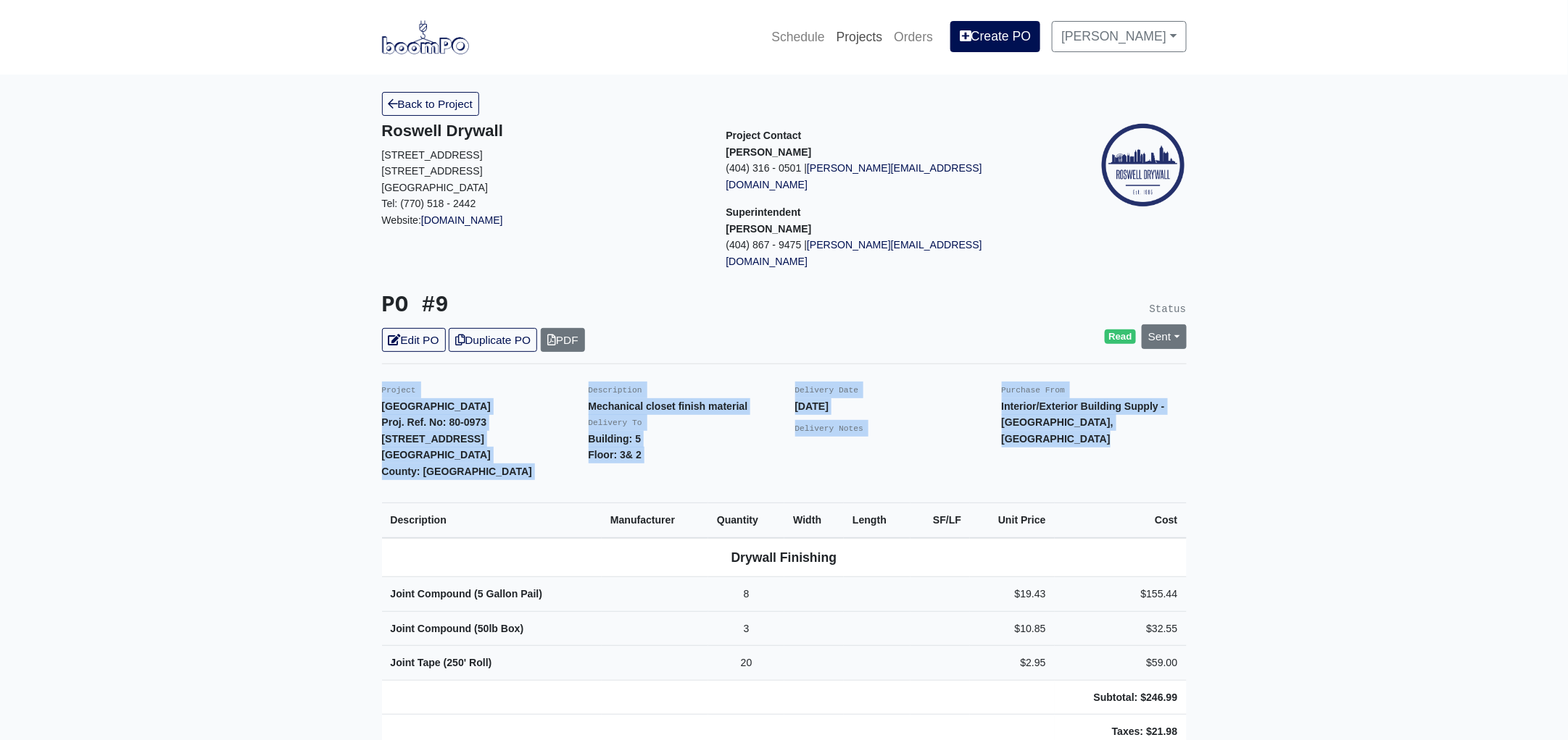
click at [871, 34] on link "Projects" at bounding box center [859, 37] width 58 height 32
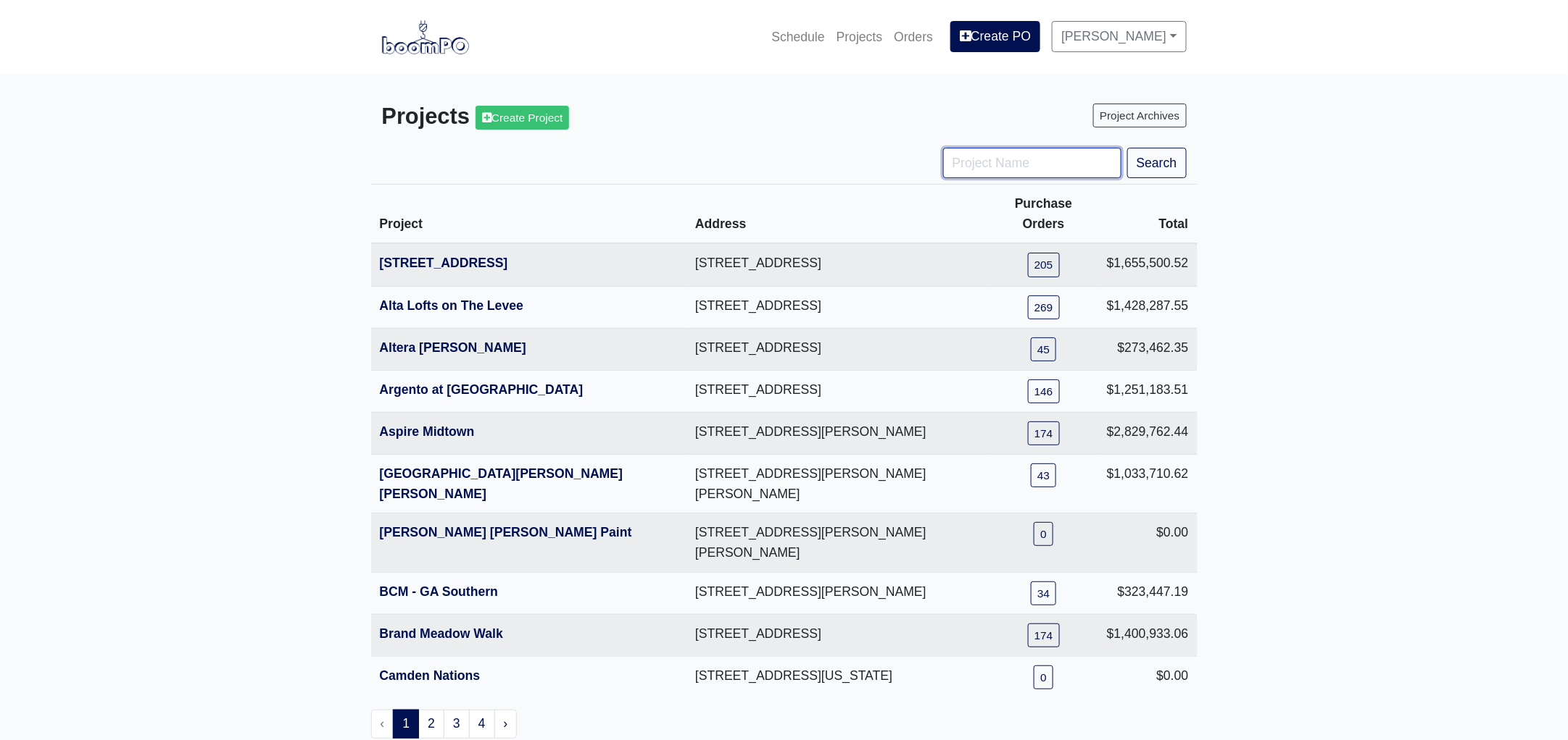
click at [956, 161] on input "Project Name" at bounding box center [1032, 163] width 178 height 31
type input "engl"
click at [1127, 148] on button "Search" at bounding box center [1157, 163] width 59 height 31
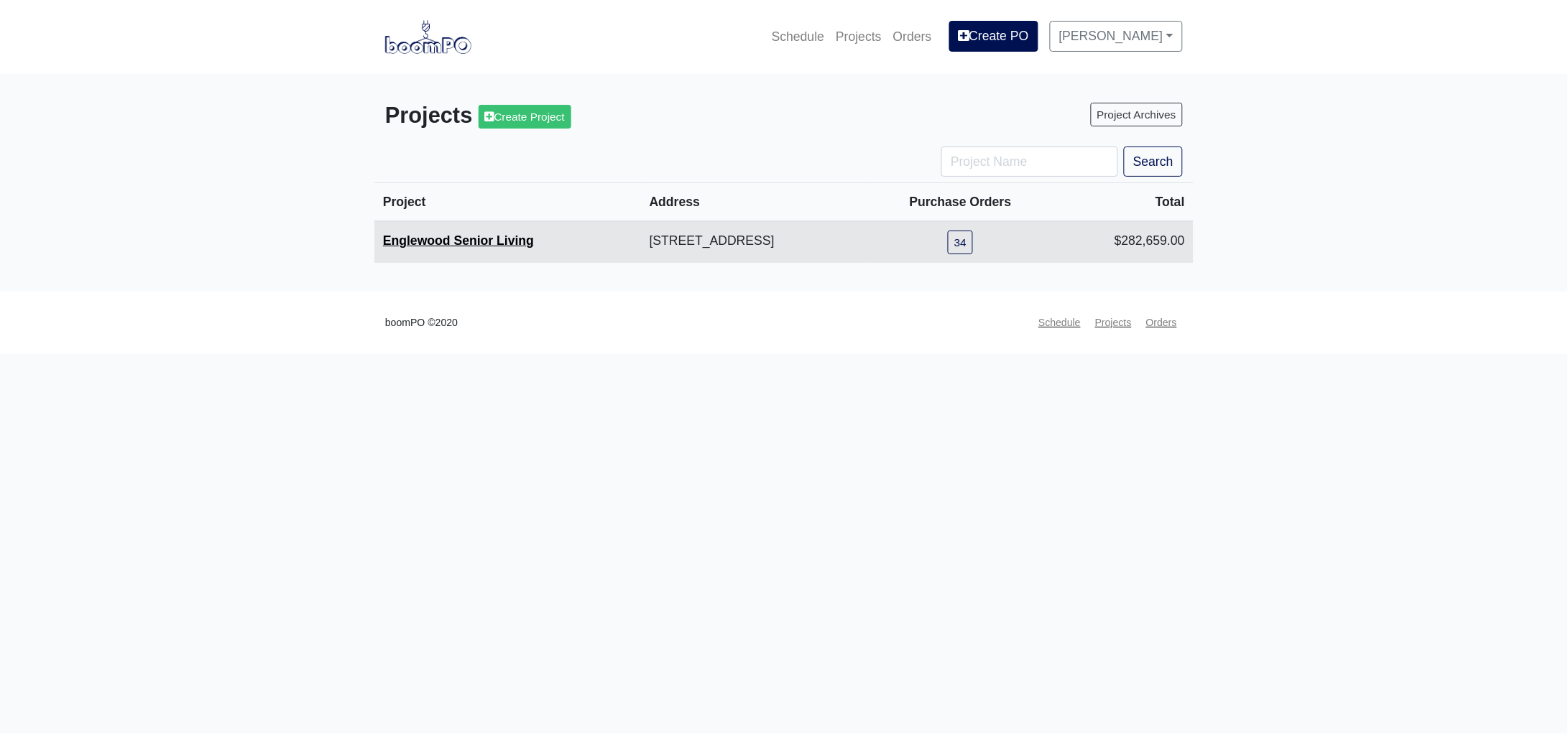
click at [478, 237] on link "Englewood Senior Living" at bounding box center [459, 240] width 151 height 15
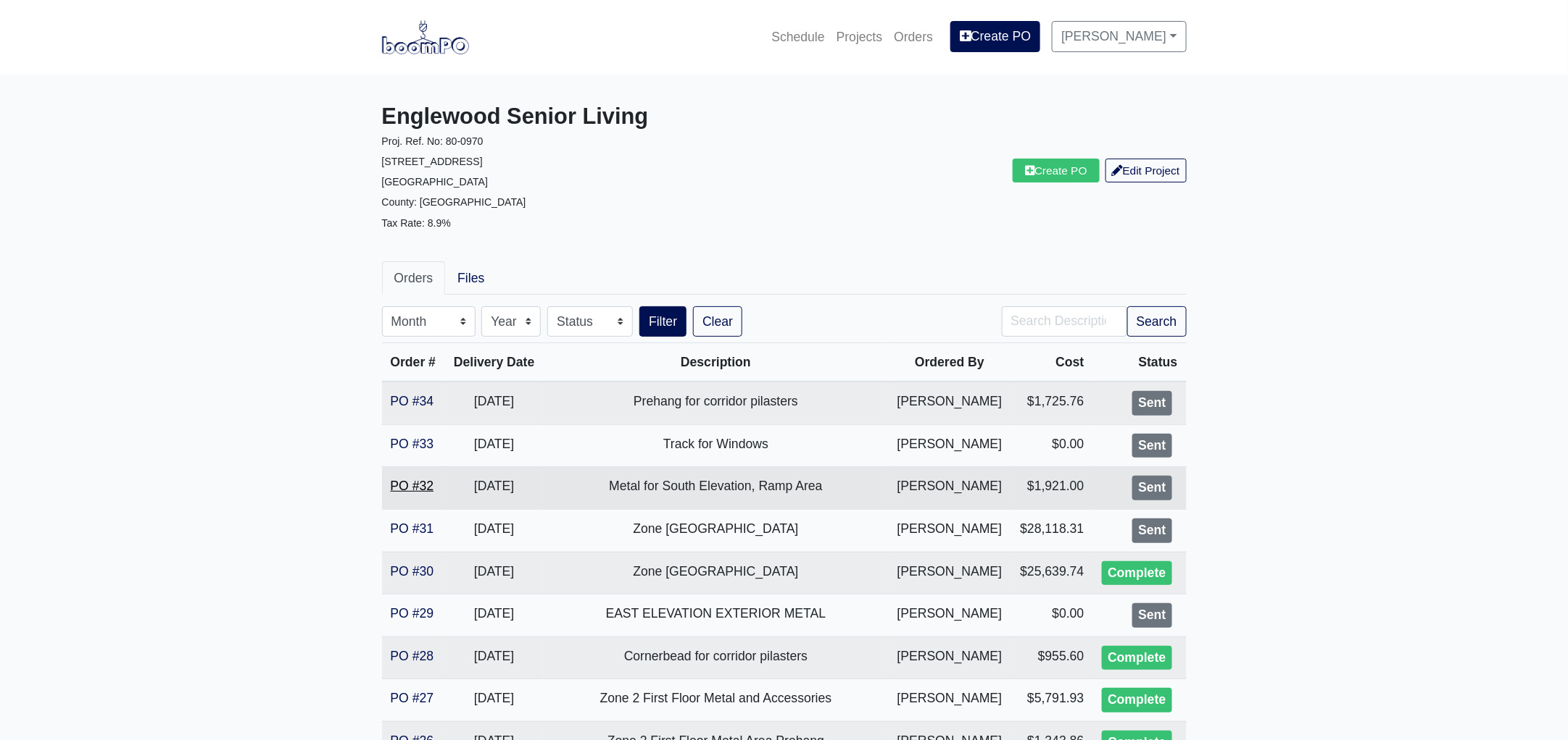
click at [402, 484] on link "PO #32" at bounding box center [412, 486] width 44 height 15
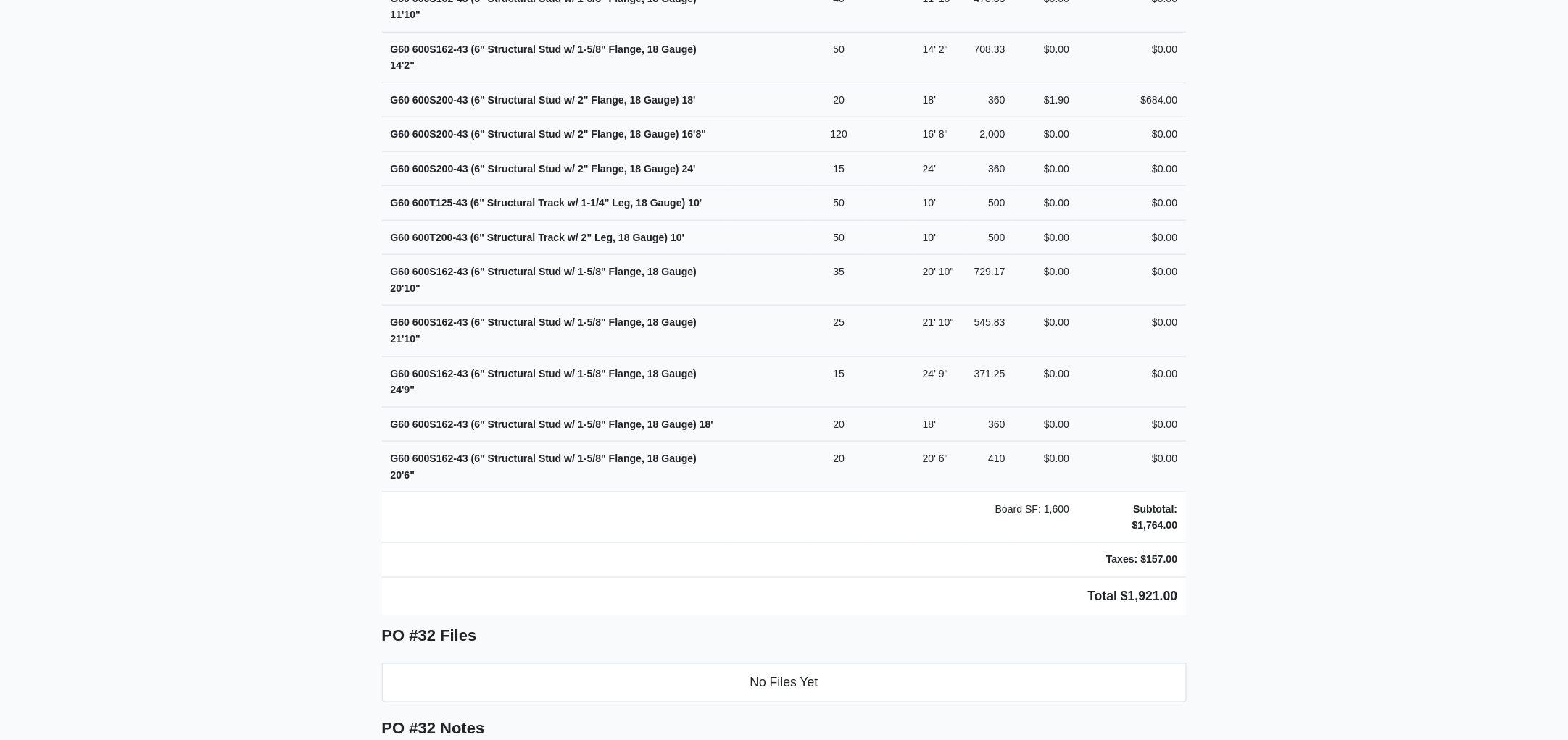
scroll to position [818, 0]
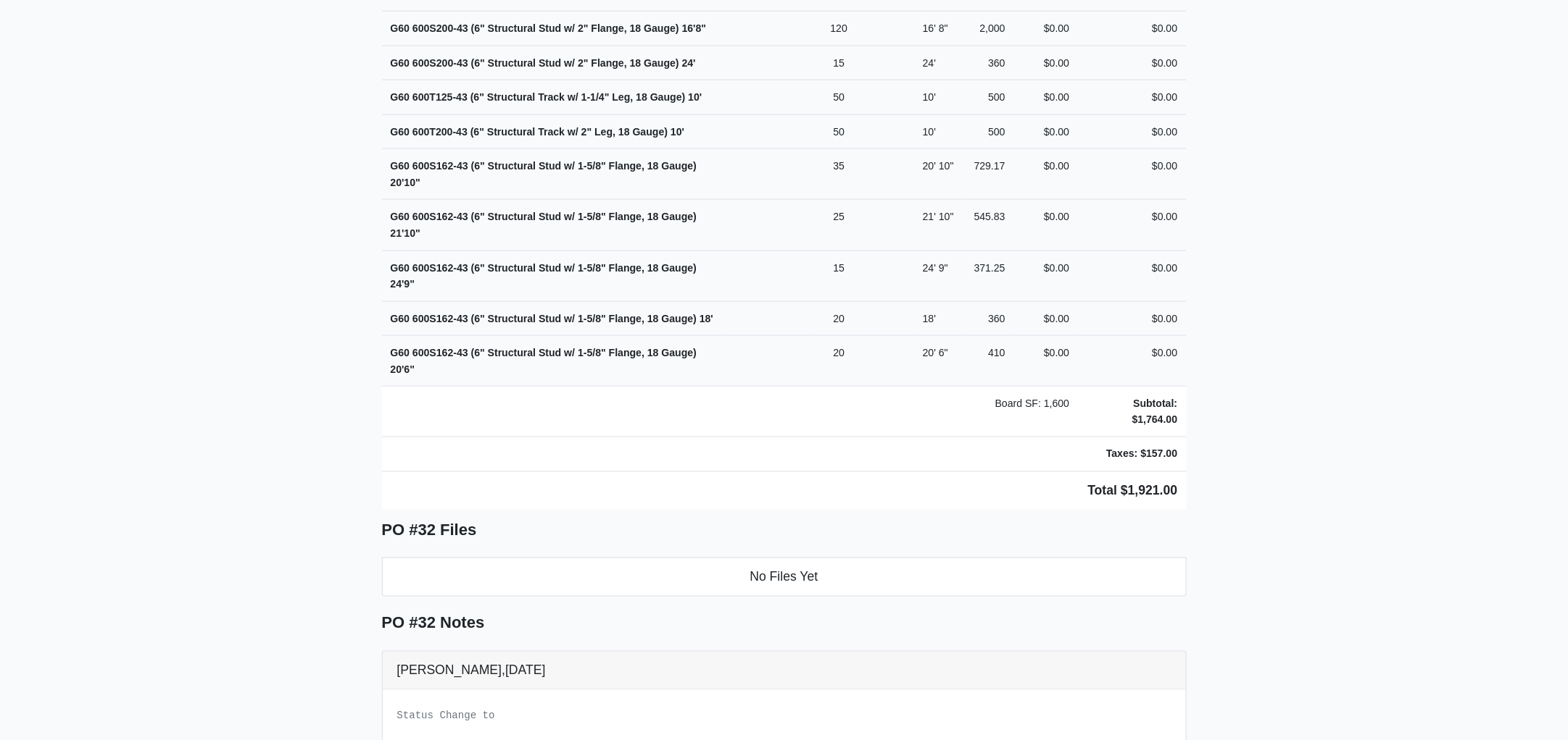
drag, startPoint x: 376, startPoint y: 303, endPoint x: 1237, endPoint y: 480, distance: 879.0
click at [1237, 480] on main "Back to Project Roswell Drywall [STREET_ADDRESS] Tel: (770) 518 - 2442 Website:…" at bounding box center [784, 143] width 1568 height 1775
copy div "Project Englewood Senior Living Proj. Ref. No: 80-0970 [STREET_ADDRESS]: [GEOGR…"
